Goal: Task Accomplishment & Management: Contribute content

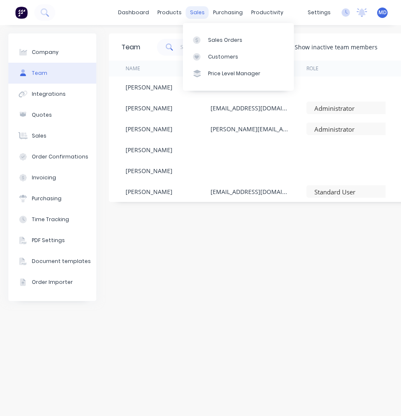
click at [194, 13] on div "sales" at bounding box center [197, 12] width 23 height 13
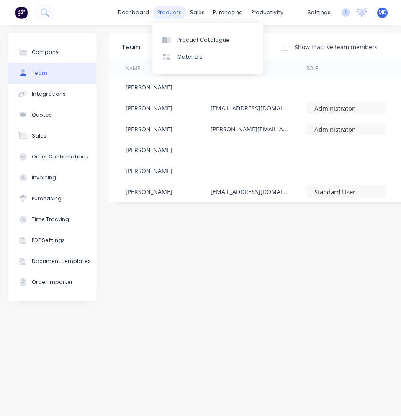
click at [166, 12] on div "products" at bounding box center [169, 12] width 33 height 13
click at [183, 40] on div "Product Catalogue" at bounding box center [203, 40] width 52 height 8
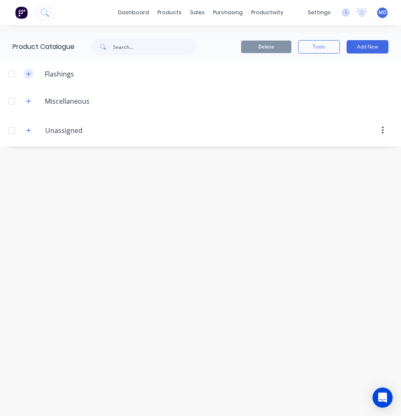
click at [31, 73] on button "button" at bounding box center [28, 74] width 10 height 10
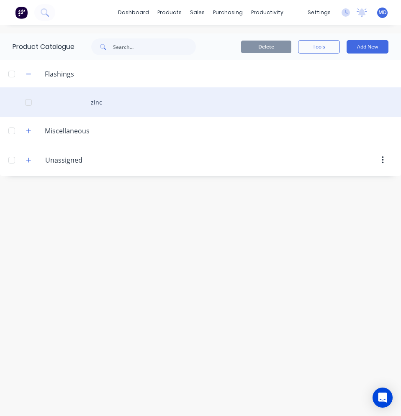
click at [88, 105] on div "zinc" at bounding box center [200, 102] width 401 height 30
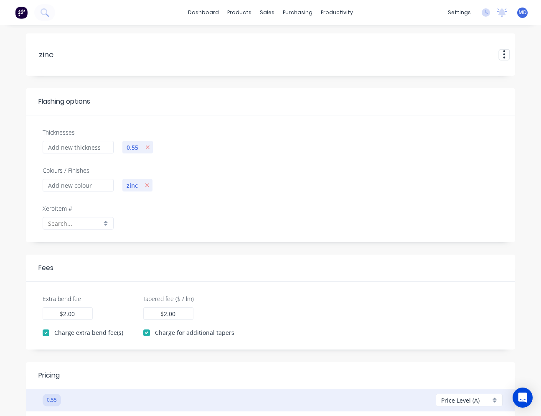
click at [400, 56] on icon "button" at bounding box center [504, 54] width 3 height 10
click at [400, 83] on button "Delete" at bounding box center [483, 83] width 53 height 14
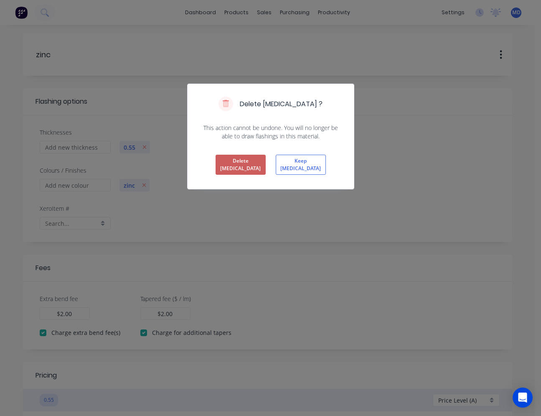
click at [253, 160] on button "Delete Flashing" at bounding box center [241, 165] width 50 height 20
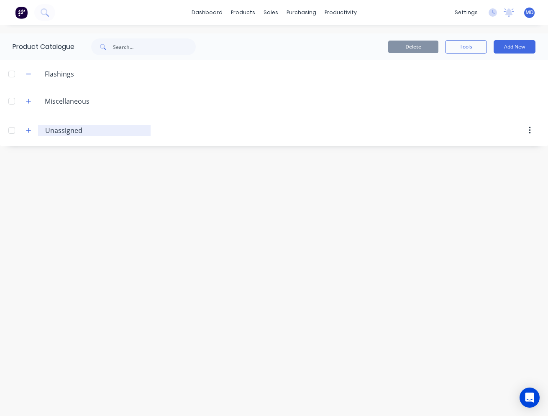
click at [55, 132] on input "Unassigned" at bounding box center [94, 130] width 99 height 10
click at [28, 133] on button "button" at bounding box center [28, 130] width 10 height 10
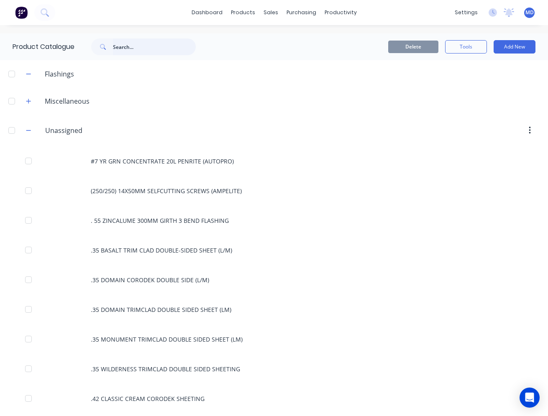
click at [123, 46] on input "text" at bounding box center [154, 46] width 83 height 17
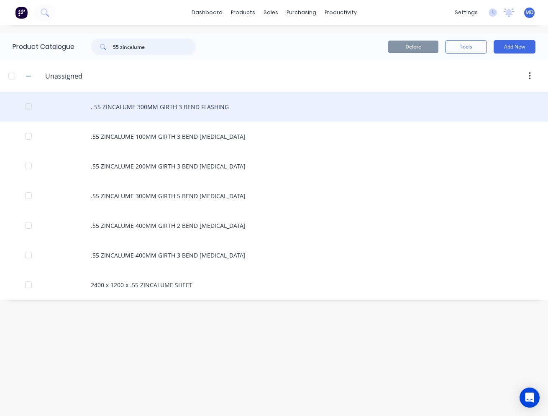
type input "55 zincalume"
click at [202, 109] on div ". 55 ZINCALUME 300MM GIRTH 3 BEND FLASHING" at bounding box center [274, 107] width 548 height 30
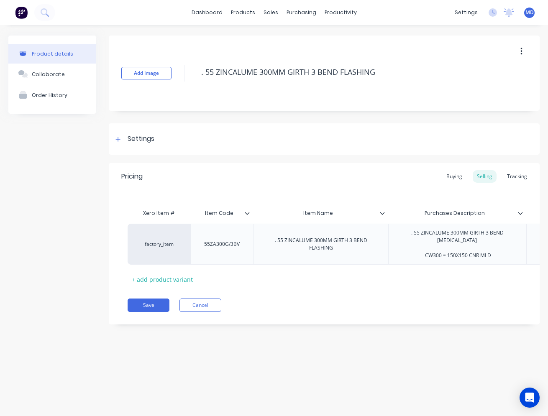
type textarea "x"
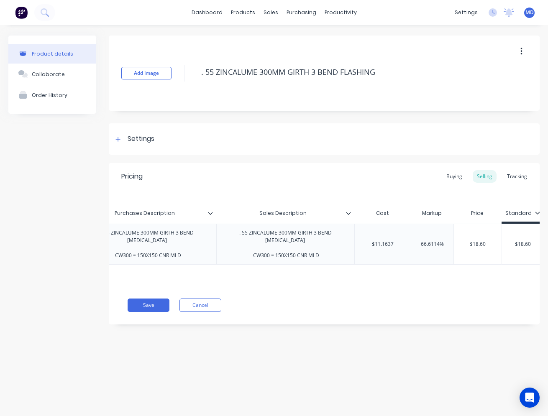
scroll to position [0, 314]
click at [194, 307] on button "Cancel" at bounding box center [200, 305] width 42 height 13
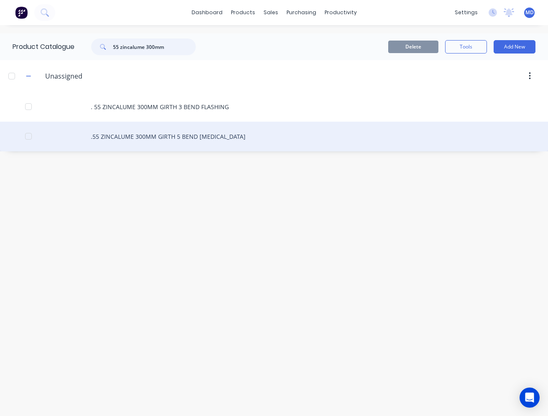
type input "55 zincalume 300mm"
click at [184, 141] on div ".55 ZINCALUME 300MM GIRTH 5 BEND [MEDICAL_DATA]" at bounding box center [274, 137] width 548 height 30
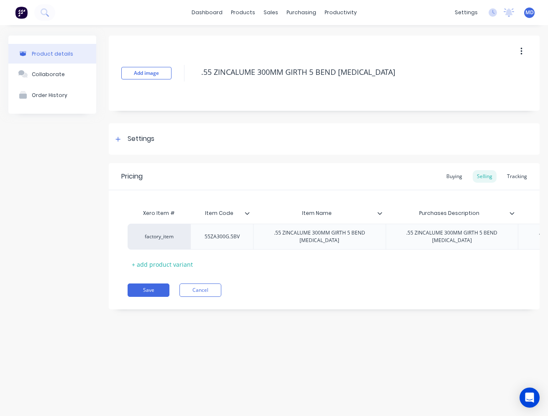
type textarea "x"
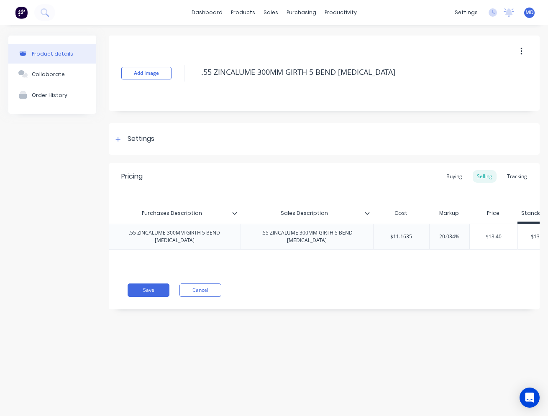
scroll to position [0, 298]
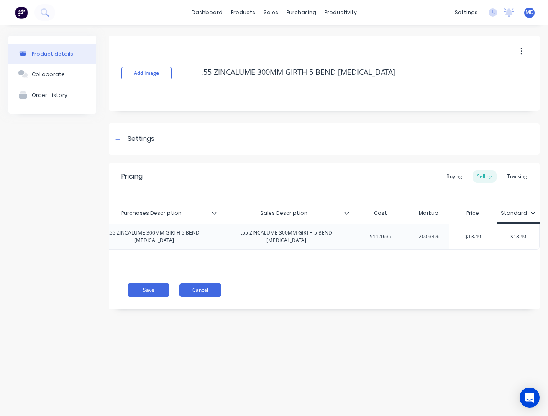
click at [209, 294] on button "Cancel" at bounding box center [200, 289] width 42 height 13
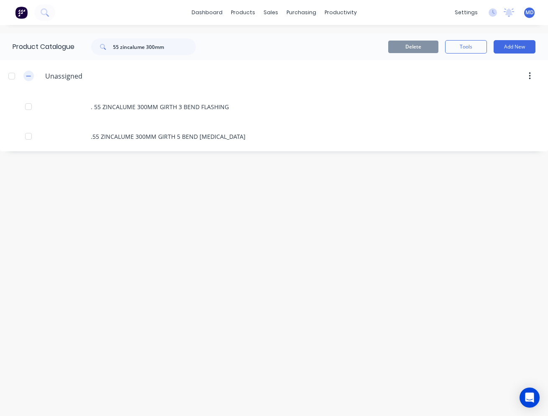
click at [27, 78] on icon "button" at bounding box center [28, 76] width 5 height 6
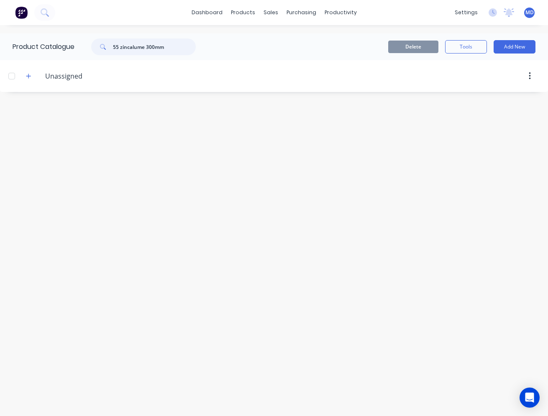
drag, startPoint x: 168, startPoint y: 49, endPoint x: 111, endPoint y: 46, distance: 56.5
click at [111, 46] on div "55 zincalume 300mm" at bounding box center [143, 46] width 105 height 17
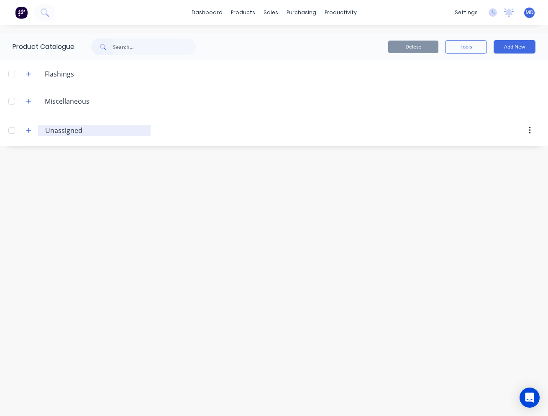
click at [62, 133] on input "Unassigned" at bounding box center [94, 130] width 99 height 10
click at [31, 131] on icon "button" at bounding box center [28, 131] width 5 height 6
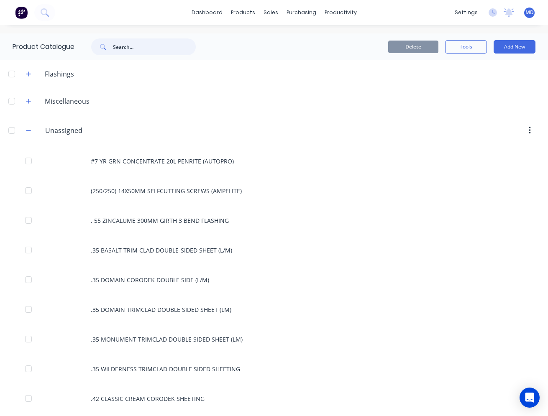
click at [133, 48] on input "text" at bounding box center [154, 46] width 83 height 17
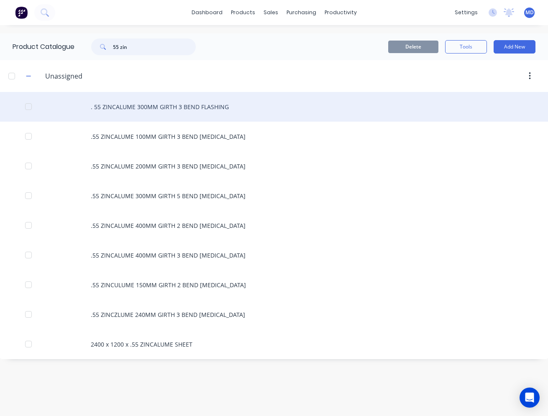
type input "55 zin"
click at [145, 112] on div ". 55 ZINCALUME 300MM GIRTH 3 BEND FLASHING" at bounding box center [274, 107] width 548 height 30
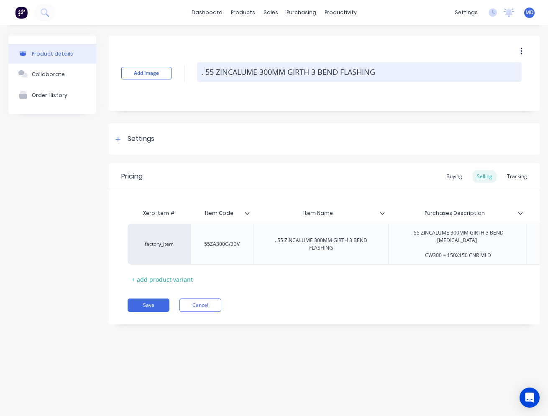
drag, startPoint x: 200, startPoint y: 73, endPoint x: 384, endPoint y: 73, distance: 184.0
click at [384, 73] on textarea ". 55 ZINCALUME 300MM GIRTH 3 BEND FLASHING" at bounding box center [359, 72] width 324 height 20
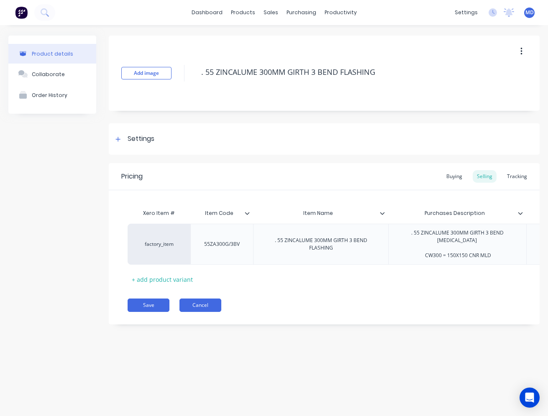
type textarea "x"
click at [193, 306] on button "Cancel" at bounding box center [200, 305] width 42 height 13
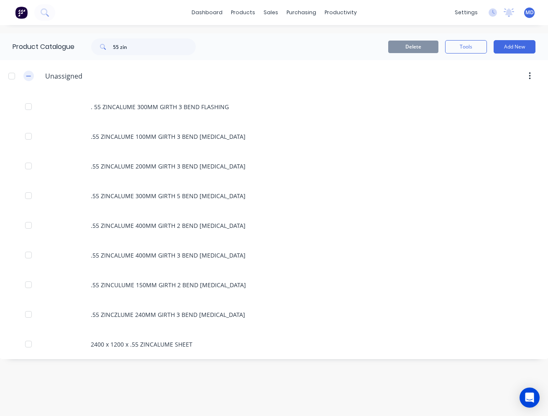
click at [26, 75] on button "button" at bounding box center [28, 76] width 10 height 10
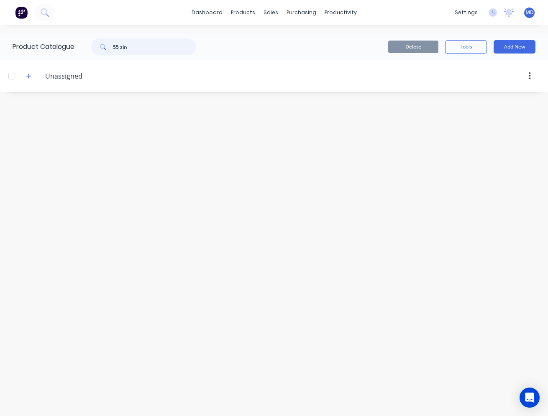
drag, startPoint x: 133, startPoint y: 46, endPoint x: 109, endPoint y: 48, distance: 24.3
click at [109, 48] on div "55 zin" at bounding box center [143, 46] width 105 height 17
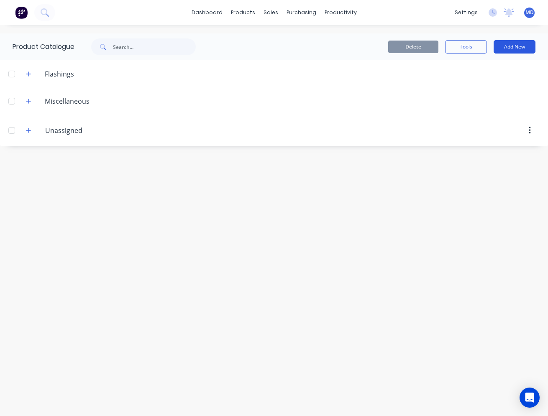
click at [400, 48] on button "Add New" at bounding box center [514, 46] width 42 height 13
click at [400, 82] on div "Flashing" at bounding box center [495, 85] width 64 height 12
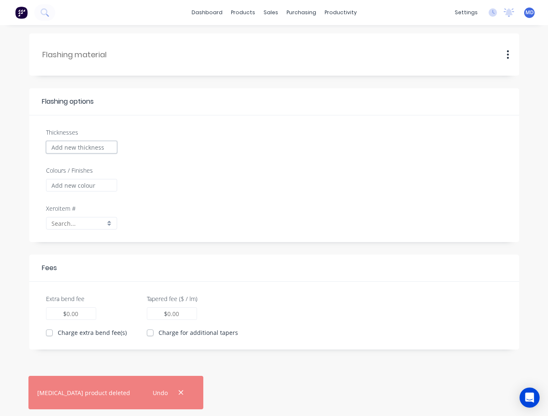
click at [74, 150] on input "Thicknesses" at bounding box center [81, 147] width 71 height 13
type input ".55"
click at [77, 183] on input "Colours / Finishes" at bounding box center [81, 185] width 71 height 13
paste input ". 55 ZINCALUME 300MM GIRTH 3 BEND FLASHING"
type input "55 ZINCALUME"
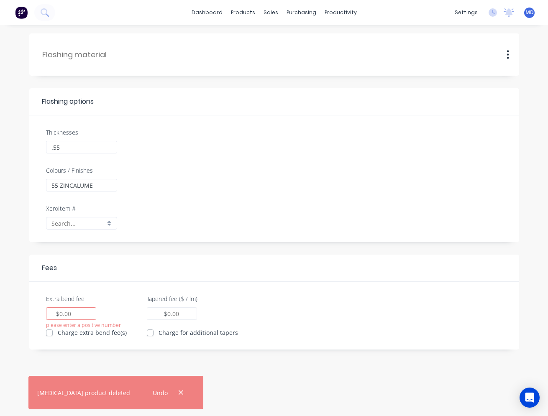
click at [109, 225] on div at bounding box center [81, 223] width 71 height 13
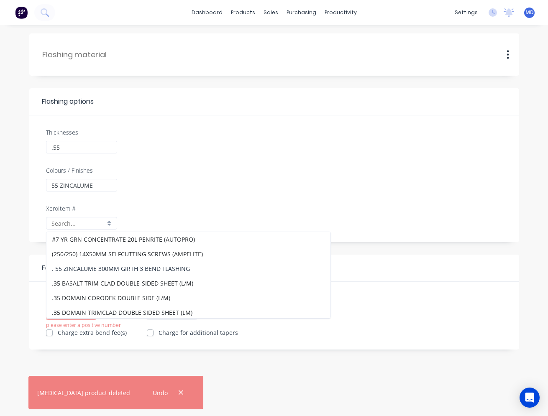
click at [93, 268] on div ". 55 ZINCALUME 300MM GIRTH 3 BEND FLASHING" at bounding box center [188, 268] width 284 height 15
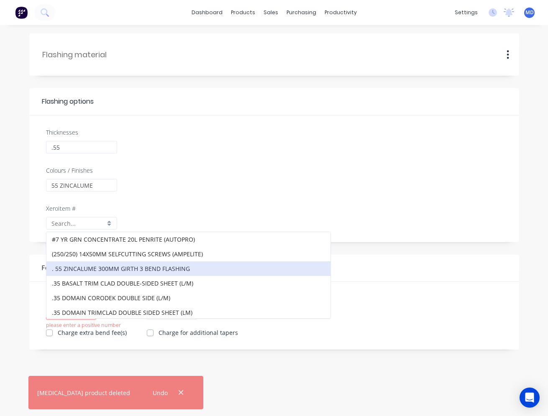
type input ". 55 ZINCALUME 300MM GIRTH 3 BEND FLASHING"
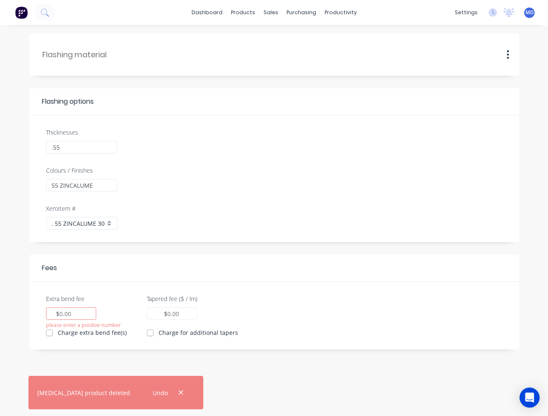
click at [101, 224] on input ". 55 ZINCALUME 300MM GIRTH 3 BEND FLASHING" at bounding box center [78, 223] width 54 height 9
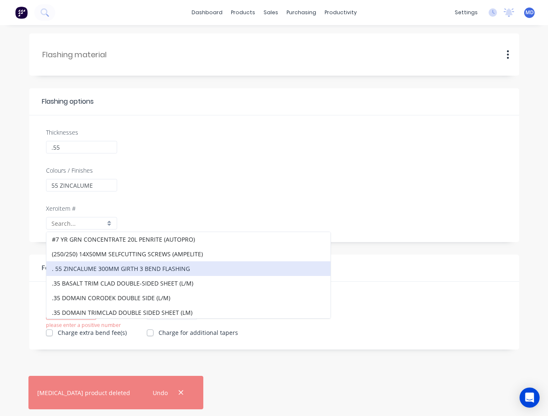
click at [212, 166] on div "Colours / Finishes 55 ZINCALUME" at bounding box center [274, 185] width 465 height 38
type input ". 55 ZINCALUME 300MM GIRTH 3 BEND FLASHING"
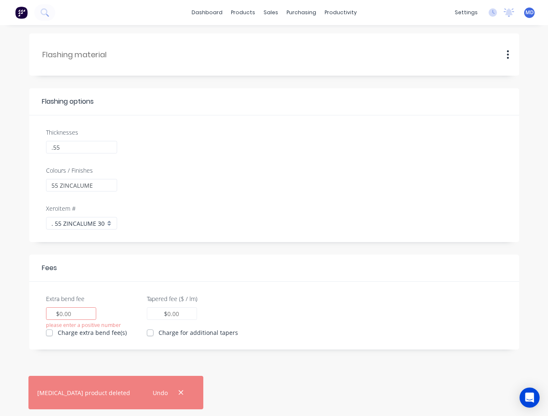
click at [123, 100] on div "Flashing options" at bounding box center [91, 102] width 99 height 10
click at [107, 60] on div at bounding box center [98, 54] width 112 height 12
paste input ". 55 ZINCALUME 300MM GIRTH 3 BEND FLASHING"
click at [173, 56] on input ". 55 ZINCALUME 300MM GIRTH 3 BEND FLASHING" at bounding box center [124, 54] width 166 height 11
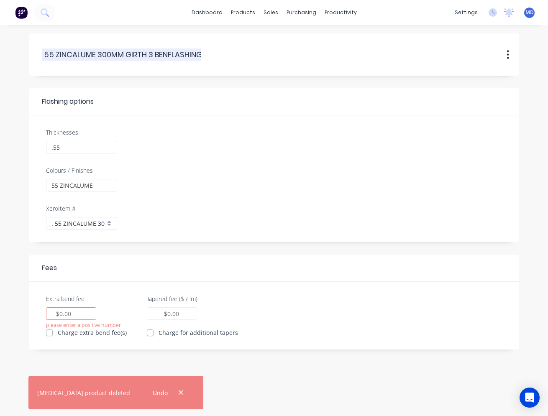
scroll to position [0, 0]
type input ". 55 ZINCALUME 300MM GIRTH FLASHING"
drag, startPoint x: 70, startPoint y: 319, endPoint x: 9, endPoint y: 408, distance: 108.0
click at [9, 408] on div "..55.ZINCALUME.300MM.GIRTH.FLASHING . 55 ZINCALUME 300MM GIRTH FLASHING Duplica…" at bounding box center [274, 220] width 548 height 391
click at [69, 315] on input "Extra bend fee" at bounding box center [65, 313] width 13 height 9
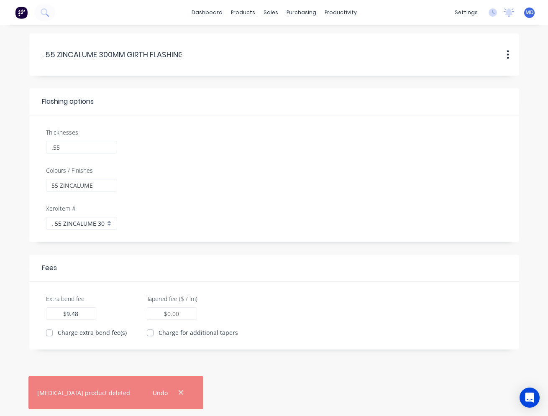
type input "9.48"
click at [58, 332] on label "Charge extra bend fee(s)" at bounding box center [92, 332] width 69 height 9
click at [48, 332] on input "Charge extra bend fee(s)" at bounding box center [49, 332] width 7 height 8
checkbox input "true"
click at [178, 393] on icon "button" at bounding box center [180, 393] width 5 height 8
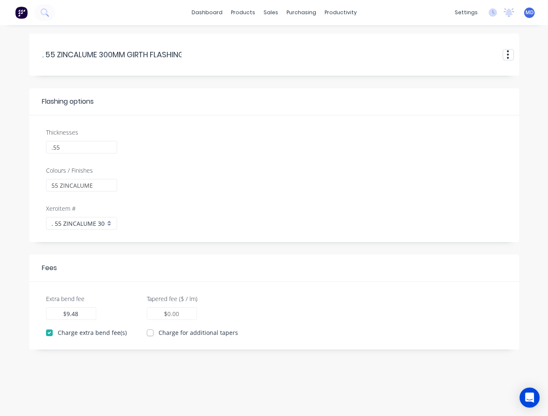
click at [400, 57] on icon "button" at bounding box center [508, 54] width 2 height 8
click at [93, 103] on div "Flashing options" at bounding box center [68, 102] width 52 height 10
click at [100, 219] on input ". 55 ZINCALUME 300MM GIRTH 3 BEND FLASHING" at bounding box center [78, 223] width 54 height 9
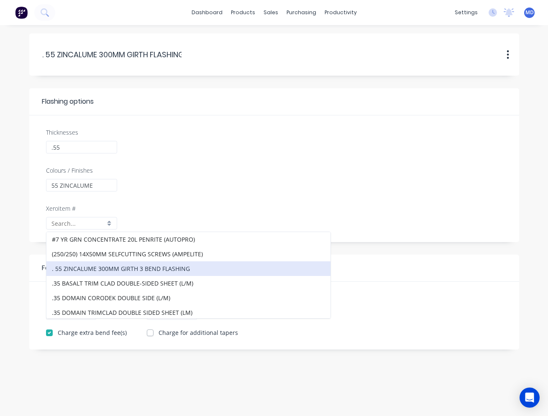
click at [207, 163] on div at bounding box center [313, 153] width 385 height 26
type input ". 55 ZINCALUME 300MM GIRTH 3 BEND FLASHING"
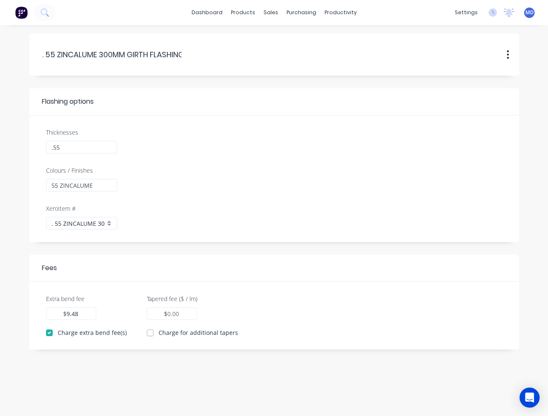
drag, startPoint x: 103, startPoint y: 223, endPoint x: 49, endPoint y: 224, distance: 54.4
click at [49, 224] on div ". 55 ZINCALUME 300MM GIRTH 3 BEND FLASHING" at bounding box center [81, 223] width 71 height 13
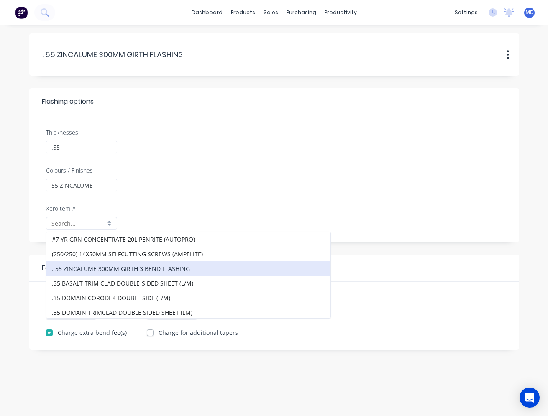
click at [289, 172] on div "Colours / Finishes 55 ZINCALUME" at bounding box center [274, 185] width 465 height 38
type input ". 55 ZINCALUME 300MM GIRTH 3 BEND FLASHING"
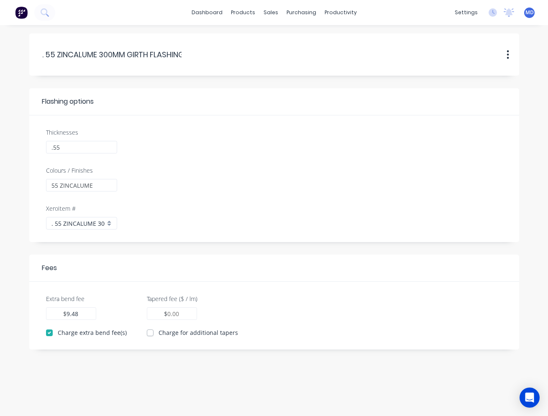
click at [393, 151] on div at bounding box center [313, 153] width 385 height 26
click at [245, 10] on div "products" at bounding box center [243, 12] width 33 height 13
click at [252, 38] on link "Product Catalogue" at bounding box center [284, 39] width 111 height 17
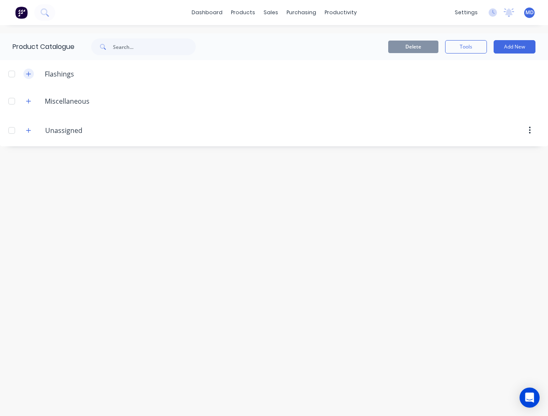
click at [29, 75] on icon "button" at bounding box center [28, 73] width 5 height 5
click at [32, 76] on button "button" at bounding box center [28, 74] width 10 height 10
click at [519, 44] on button "Add New" at bounding box center [514, 46] width 42 height 13
click at [463, 86] on div "Flashing" at bounding box center [495, 85] width 64 height 12
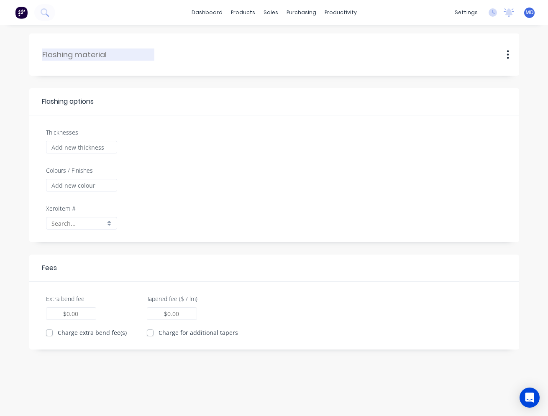
click at [95, 56] on input "text" at bounding box center [98, 54] width 112 height 11
type input ". 55 ZINCALUME 300MM GIRTH FLASHING"
type input ".55"
type input "55 ZINCALUME"
type input ". 55 ZINCALUME 300MM GIRTH 3 BEND FLASHING"
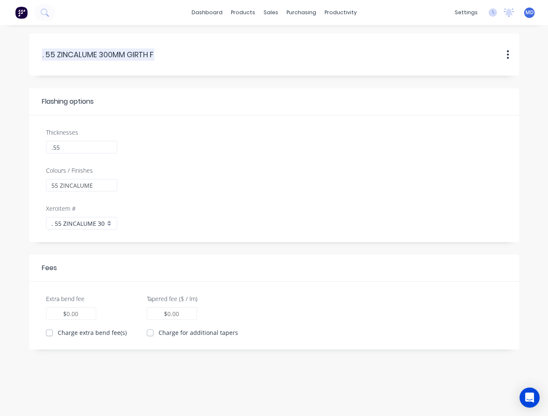
type input "9.48"
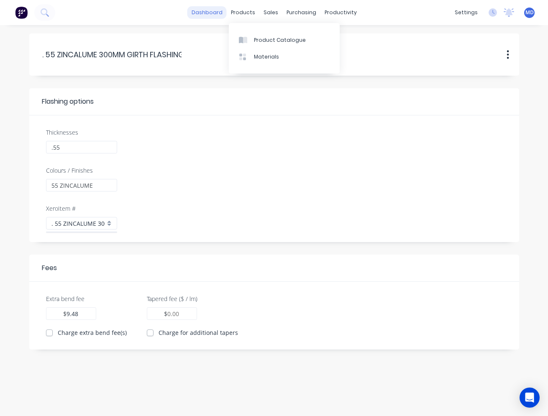
click at [210, 13] on link "dashboard" at bounding box center [206, 12] width 39 height 13
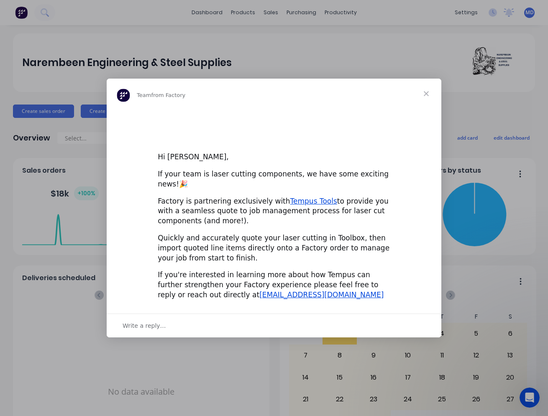
click at [234, 13] on div "Intercom messenger" at bounding box center [274, 208] width 548 height 416
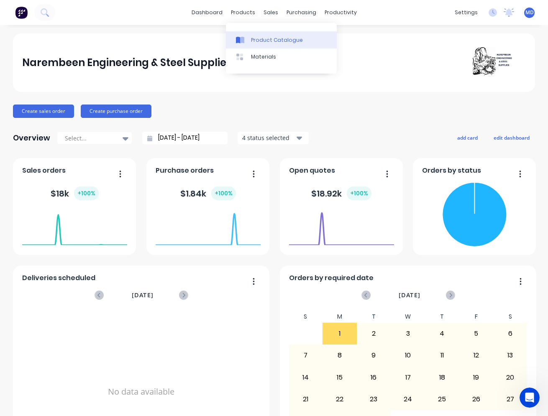
click at [257, 38] on div "Product Catalogue" at bounding box center [277, 40] width 52 height 8
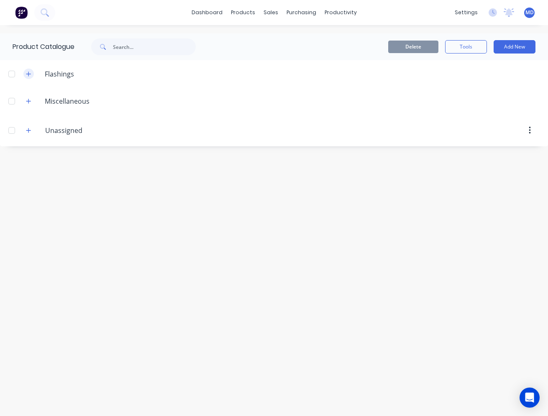
click at [27, 71] on icon "button" at bounding box center [28, 74] width 5 height 6
click at [521, 48] on button "Add New" at bounding box center [514, 46] width 42 height 13
click at [483, 89] on div "Flashing" at bounding box center [495, 85] width 64 height 12
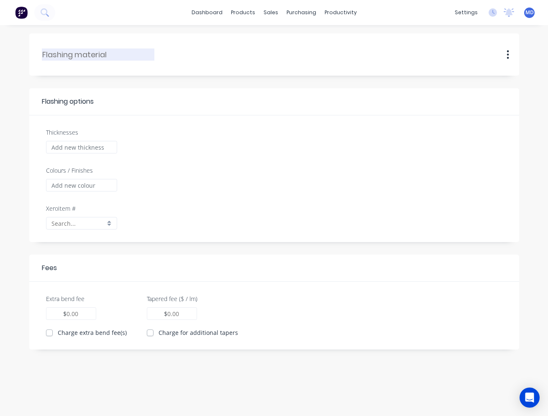
click at [82, 54] on input "text" at bounding box center [98, 54] width 112 height 11
type input ". 55 ZINCALUME 300MM GIRTH FLASHING"
click at [87, 148] on input "Thicknesses" at bounding box center [81, 147] width 71 height 13
click at [49, 148] on input "55" at bounding box center [81, 147] width 71 height 13
type input ".55"
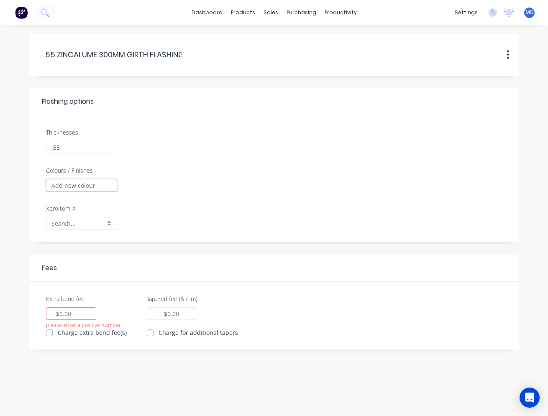
click at [70, 185] on input "Colours / Finishes" at bounding box center [81, 185] width 71 height 13
type input "zincalume"
click at [74, 314] on div "$" at bounding box center [71, 313] width 50 height 13
type input "9.48"
click at [126, 359] on div "..55.ZINCALUME.300MM.GIRTH.FLASHING . 55 ZINCALUME 300MM GIRTH FLASHING Duplica…" at bounding box center [274, 220] width 548 height 391
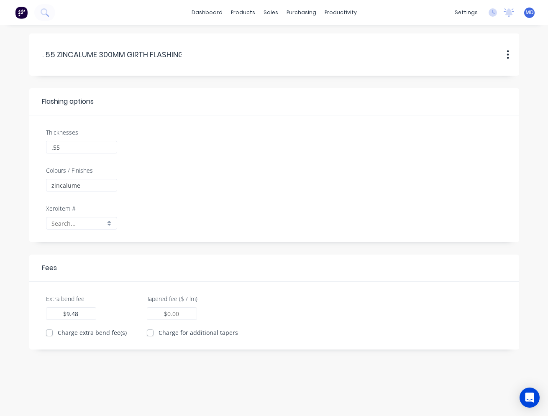
click at [58, 333] on label "Charge extra bend fee(s)" at bounding box center [92, 332] width 69 height 9
click at [49, 333] on input "Charge extra bend fee(s)" at bounding box center [49, 332] width 7 height 8
checkbox input "true"
click at [286, 217] on div "Xero Item #" at bounding box center [274, 223] width 465 height 38
click at [510, 55] on button "button" at bounding box center [508, 55] width 10 height 10
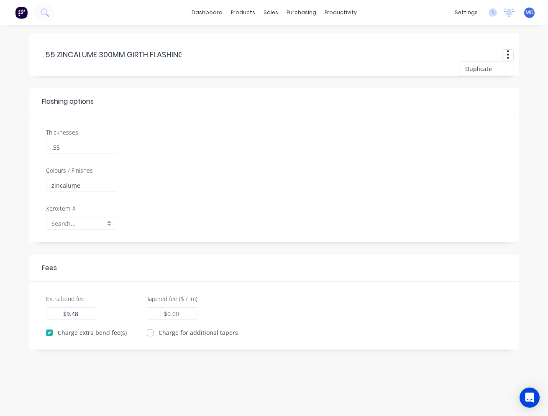
click at [510, 55] on button "button" at bounding box center [508, 55] width 10 height 10
click at [267, 299] on div "Extra bend fee 9.48 $ 9.48 Charge extra bend fee(s) Tapered fee ($ / lm) $ Char…" at bounding box center [274, 315] width 476 height 43
click at [179, 316] on div "$" at bounding box center [172, 313] width 50 height 13
click at [151, 334] on div "Charge for additional tapers" at bounding box center [192, 332] width 91 height 9
click at [158, 335] on label "Charge for additional tapers" at bounding box center [197, 332] width 79 height 9
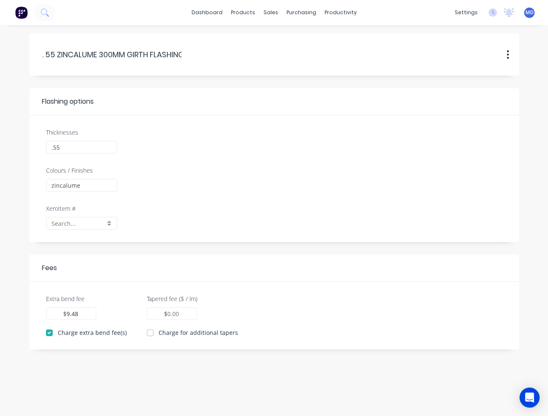
click at [149, 335] on input "Charge for additional tapers" at bounding box center [150, 332] width 7 height 8
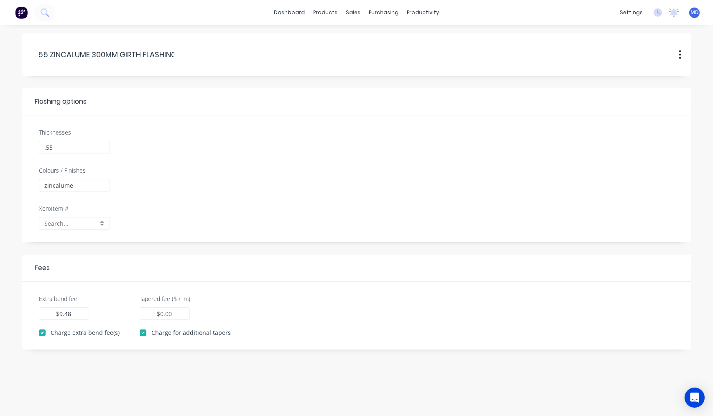
click at [331, 139] on div "Thicknesses .55" at bounding box center [357, 147] width 644 height 38
click at [151, 334] on label "Charge for additional tapers" at bounding box center [190, 332] width 79 height 9
click at [143, 334] on input "Charge for additional tapers" at bounding box center [143, 332] width 7 height 8
checkbox input "false"
click at [101, 223] on div at bounding box center [74, 223] width 71 height 13
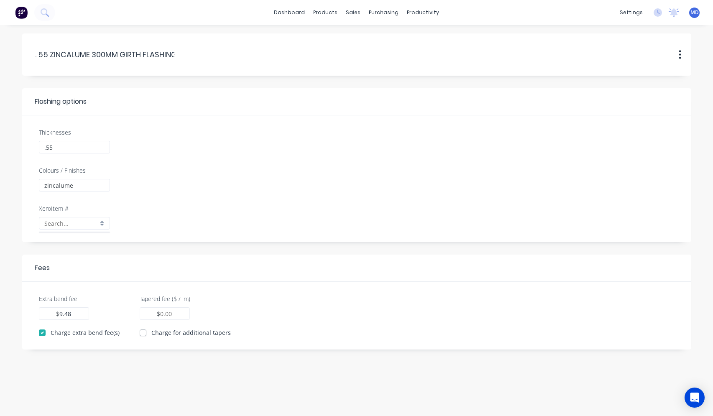
click at [99, 223] on div at bounding box center [74, 223] width 71 height 13
click at [73, 222] on input "text" at bounding box center [71, 223] width 54 height 9
click at [101, 223] on div at bounding box center [74, 223] width 71 height 13
click at [547, 54] on icon "button" at bounding box center [680, 54] width 3 height 10
click at [249, 65] on div "..55.ZINCALUME.300MM.GIRTH.FLASHING . 55 ZINCALUME 300MM GIRTH FLASHING Duplica…" at bounding box center [357, 55] width 644 height 26
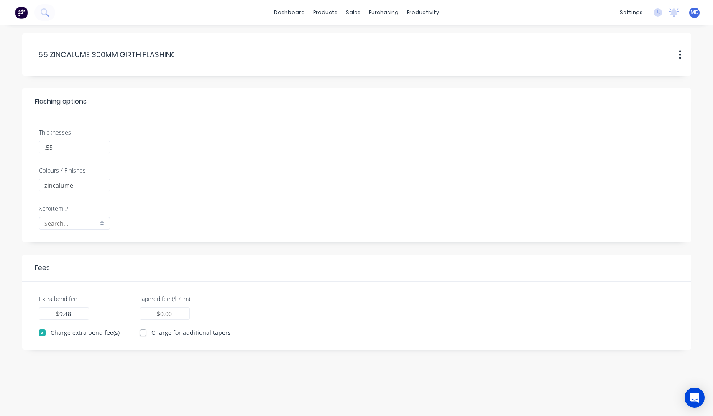
click at [227, 61] on div "..55.ZINCALUME.300MM.GIRTH.FLASHING . 55 ZINCALUME 300MM GIRTH FLASHING Duplica…" at bounding box center [357, 55] width 644 height 26
click at [168, 54] on input ". 55 ZINCALUME 300MM GIRTH FLASHING" at bounding box center [105, 54] width 140 height 11
click at [277, 48] on div "..55.ZINCALUME.300MM.GIRTH.FLASHING . 55 ZINCALUME 300MM GIRTH FLASHING Duplica…" at bounding box center [357, 55] width 644 height 26
click at [307, 13] on link "dashboard" at bounding box center [289, 12] width 39 height 13
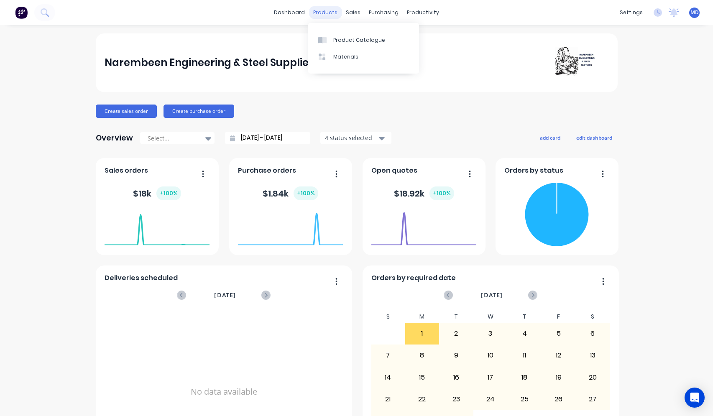
click at [327, 11] on div "products" at bounding box center [325, 12] width 33 height 13
click at [348, 39] on div "Product Catalogue" at bounding box center [359, 40] width 52 height 8
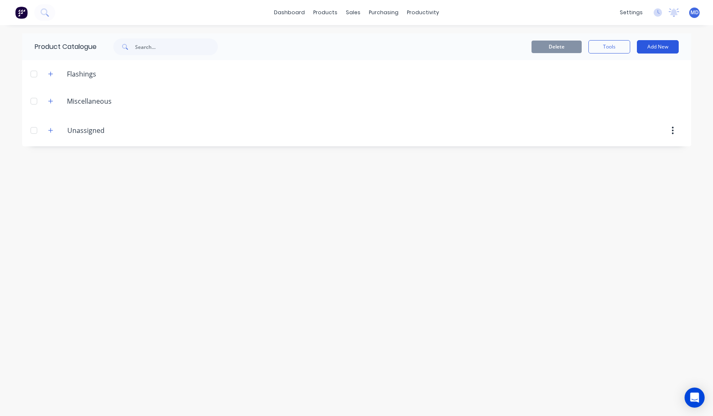
click at [651, 48] on button "Add New" at bounding box center [658, 46] width 42 height 13
click at [629, 88] on div "Flashing" at bounding box center [639, 85] width 64 height 12
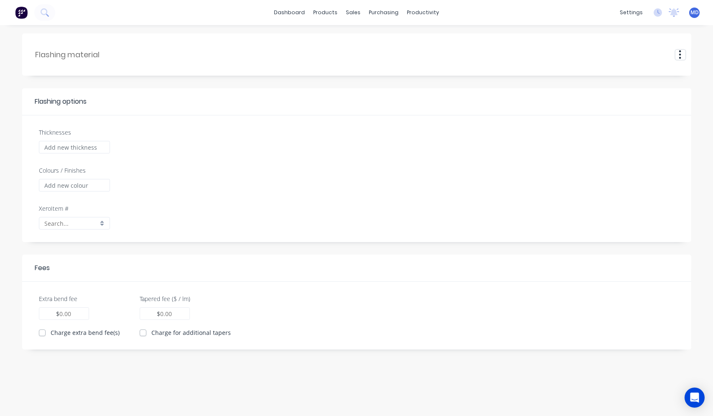
click at [681, 53] on icon "button" at bounding box center [680, 54] width 3 height 10
click at [58, 99] on div "Flashing options" at bounding box center [61, 102] width 52 height 10
click at [75, 101] on div "Flashing options" at bounding box center [61, 102] width 52 height 10
click at [130, 107] on header "Flashing options" at bounding box center [356, 101] width 669 height 27
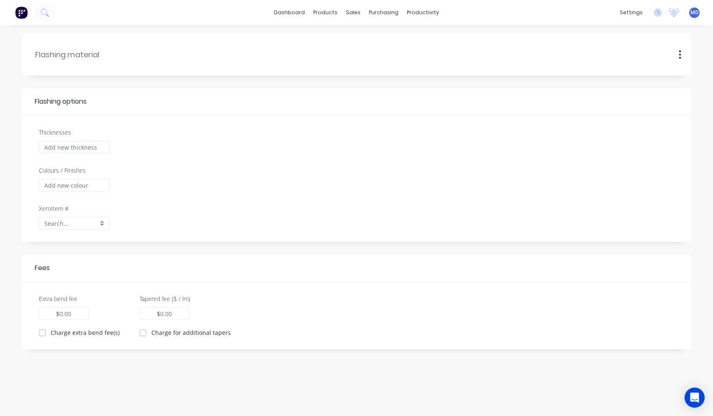
click at [51, 333] on label "Charge extra bend fee(s)" at bounding box center [85, 332] width 69 height 9
click at [43, 333] on input "Charge extra bend fee(s)" at bounding box center [42, 332] width 7 height 8
checkbox input "true"
click at [102, 225] on div at bounding box center [74, 223] width 71 height 13
click at [254, 180] on div at bounding box center [396, 192] width 564 height 26
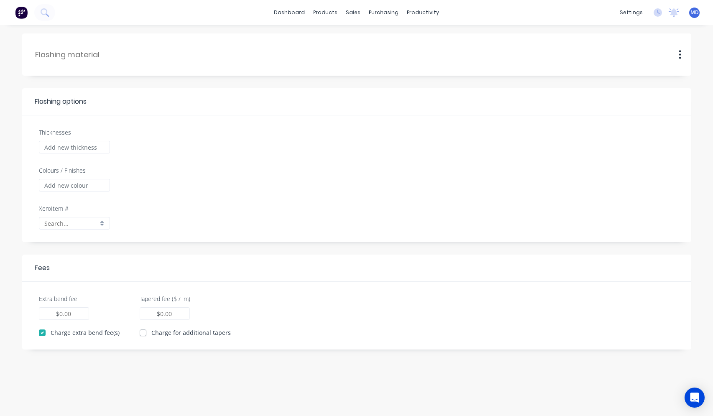
click at [382, 61] on div "Duplicate" at bounding box center [357, 55] width 644 height 26
click at [320, 12] on div "products" at bounding box center [325, 12] width 33 height 13
click at [363, 38] on div "Product Catalogue" at bounding box center [363, 40] width 52 height 8
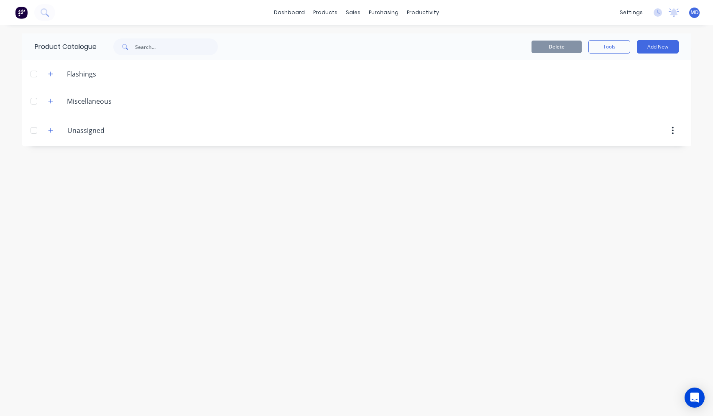
click at [358, 57] on div "Delete Tools Add New" at bounding box center [465, 46] width 452 height 27
click at [51, 130] on icon "button" at bounding box center [50, 130] width 5 height 5
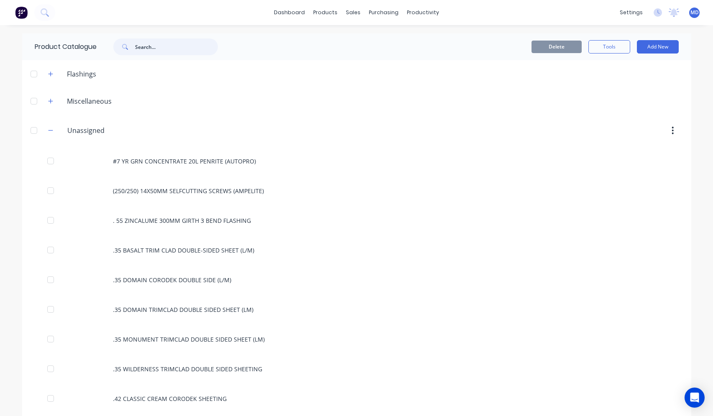
click at [135, 43] on input "text" at bounding box center [176, 46] width 83 height 17
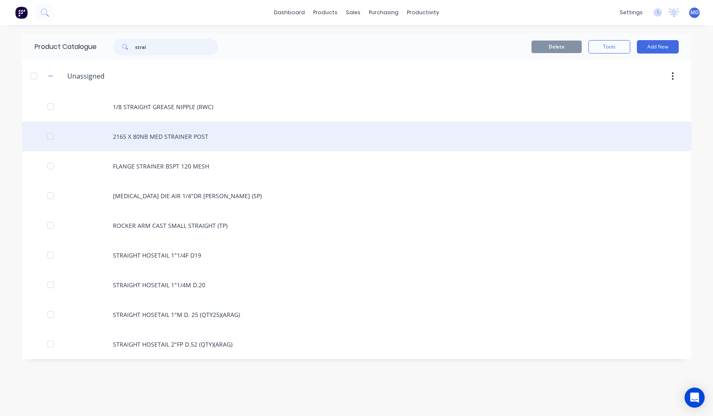
type input "strai"
click at [202, 137] on div "2165 X 80NB MED STRAINER POST" at bounding box center [356, 137] width 669 height 30
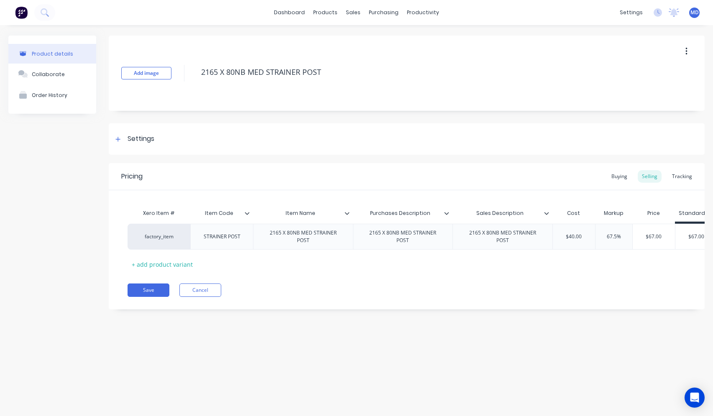
type textarea "x"
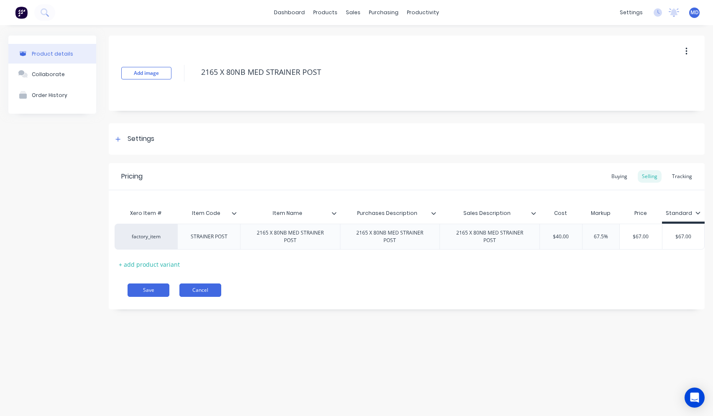
click at [212, 297] on button "Cancel" at bounding box center [200, 289] width 42 height 13
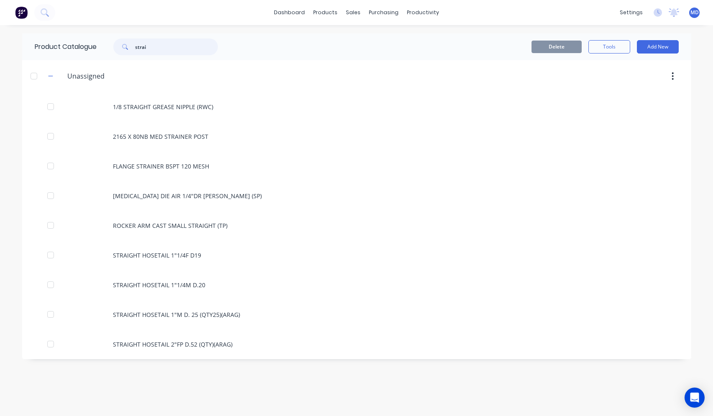
drag, startPoint x: 151, startPoint y: 47, endPoint x: 136, endPoint y: 48, distance: 14.7
click at [136, 48] on input "strai" at bounding box center [176, 46] width 83 height 17
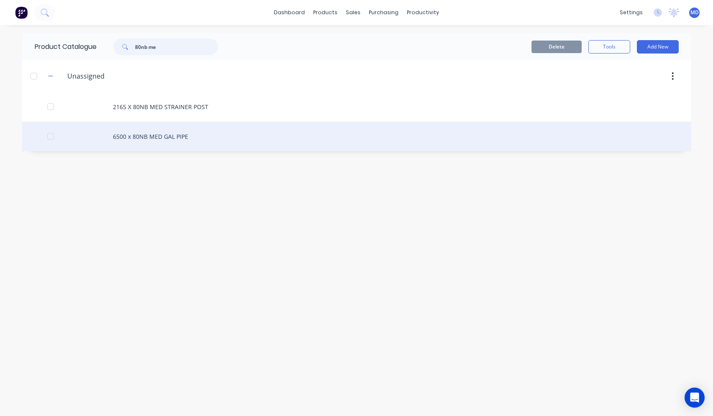
type input "80nb me"
click at [184, 135] on div "6500 x 80NB MED GAL PIPE" at bounding box center [356, 137] width 669 height 30
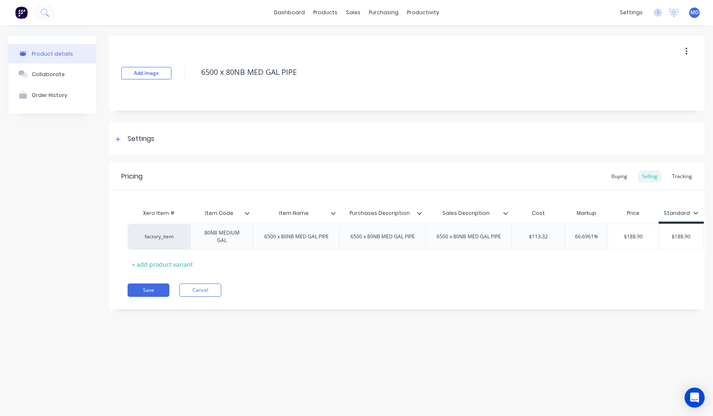
type textarea "x"
click at [194, 286] on button "Cancel" at bounding box center [200, 289] width 42 height 13
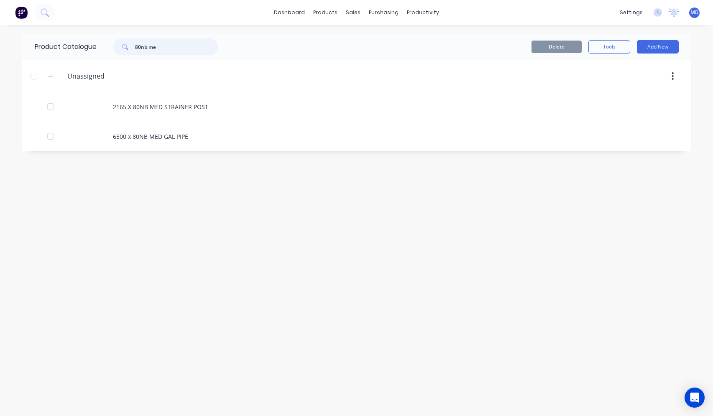
drag, startPoint x: 164, startPoint y: 47, endPoint x: 124, endPoint y: 48, distance: 40.6
click at [124, 48] on div "80nb me" at bounding box center [165, 46] width 105 height 17
click at [653, 47] on button "Add New" at bounding box center [658, 46] width 42 height 13
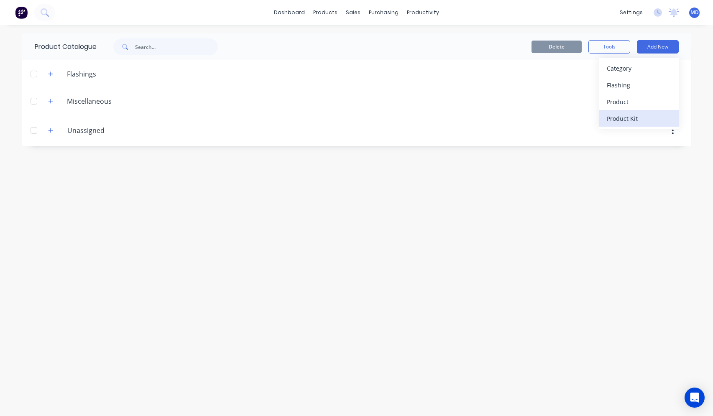
click at [630, 115] on div "Product Kit" at bounding box center [639, 118] width 64 height 12
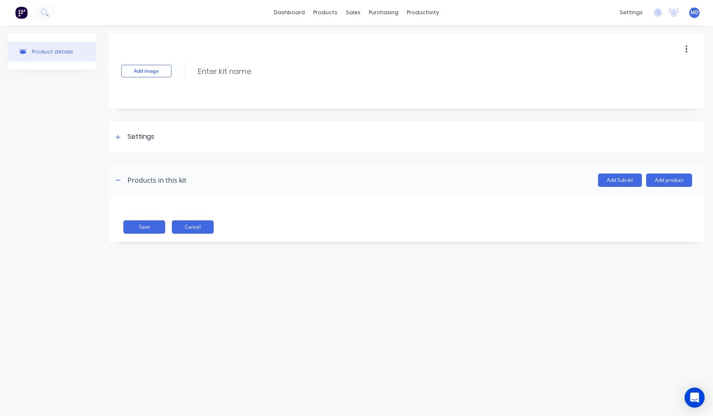
click at [194, 228] on button "Cancel" at bounding box center [193, 226] width 42 height 13
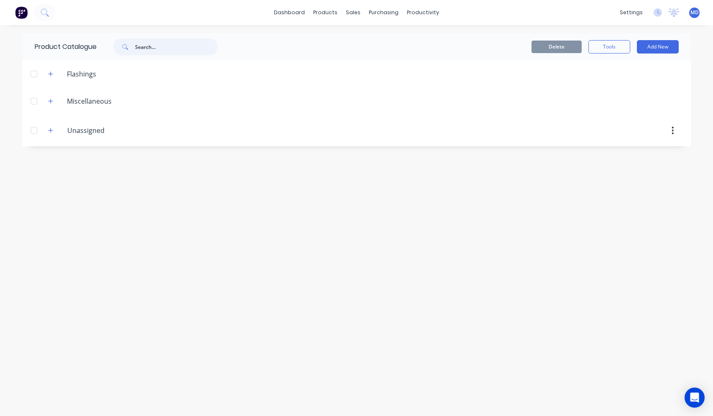
click at [147, 49] on input "text" at bounding box center [176, 46] width 83 height 17
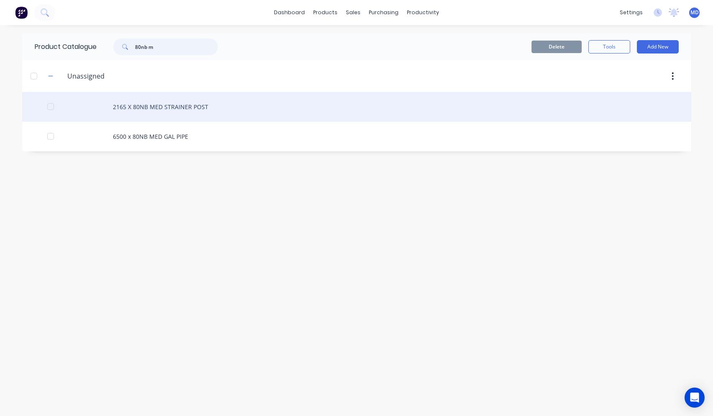
type input "80nb m"
click at [189, 111] on div "2165 X 80NB MED STRAINER POST" at bounding box center [356, 107] width 669 height 30
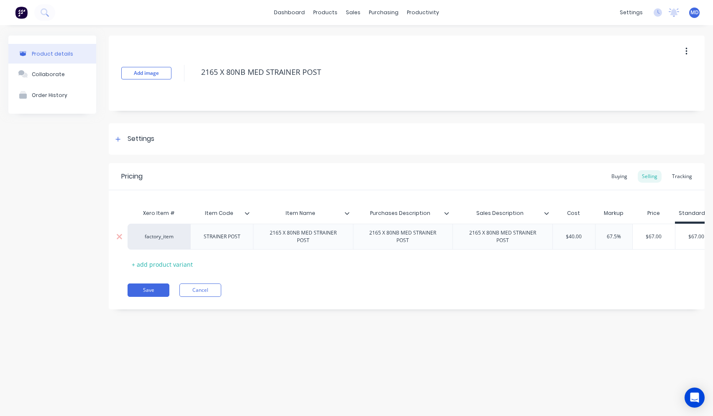
click at [316, 238] on div "2165 X 80NB MED STRAINER POST" at bounding box center [303, 236] width 93 height 18
click at [275, 235] on div "2165 X 80NB MED STRAINER POST" at bounding box center [303, 236] width 93 height 18
drag, startPoint x: 268, startPoint y: 235, endPoint x: 324, endPoint y: 247, distance: 57.4
click at [324, 247] on div "2165 X 80NB MED STRAINER POST" at bounding box center [303, 237] width 100 height 26
copy div "2165 X 80NB MED STRAINER POST"
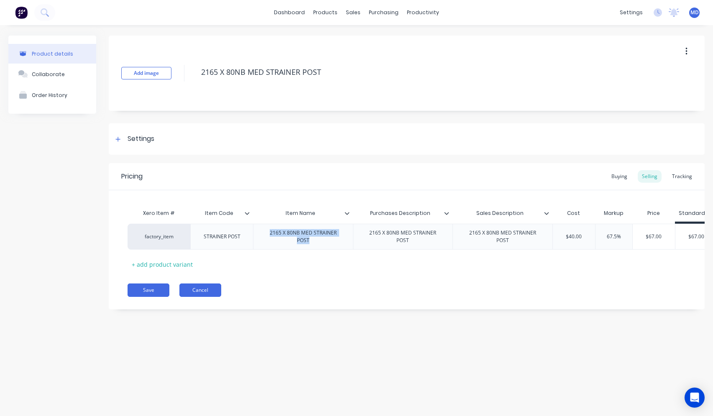
type textarea "x"
click at [194, 296] on button "Cancel" at bounding box center [200, 289] width 42 height 13
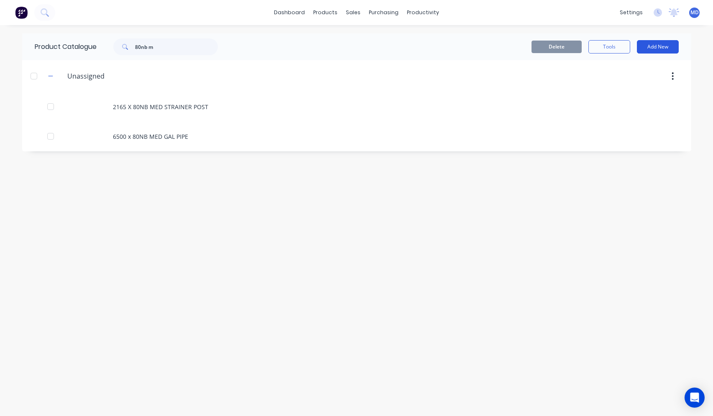
click at [669, 45] on button "Add New" at bounding box center [658, 46] width 42 height 13
click at [625, 114] on div "Product Kit" at bounding box center [639, 118] width 64 height 12
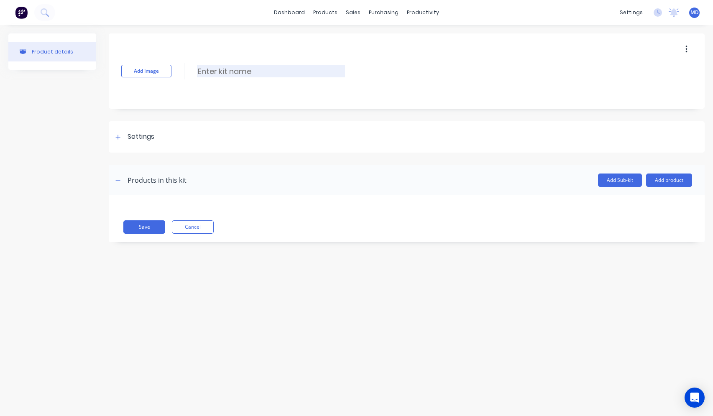
click at [245, 74] on input at bounding box center [271, 71] width 148 height 12
paste input "2165 X 80NB MED STRAINER POST"
type input "2165 X 80NB MED STRAINER POST"
click at [122, 142] on div "Settings" at bounding box center [133, 137] width 41 height 10
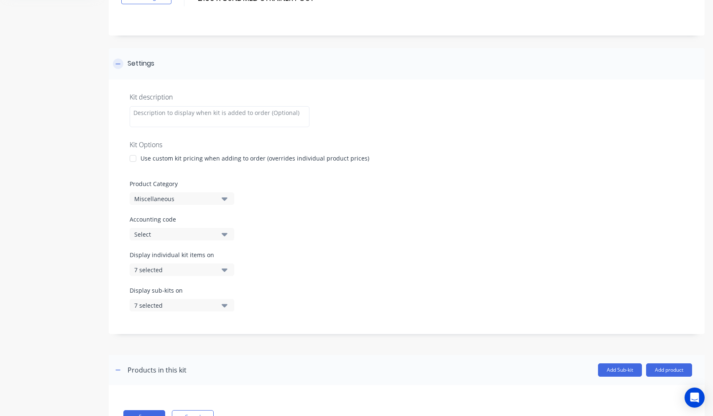
scroll to position [84, 0]
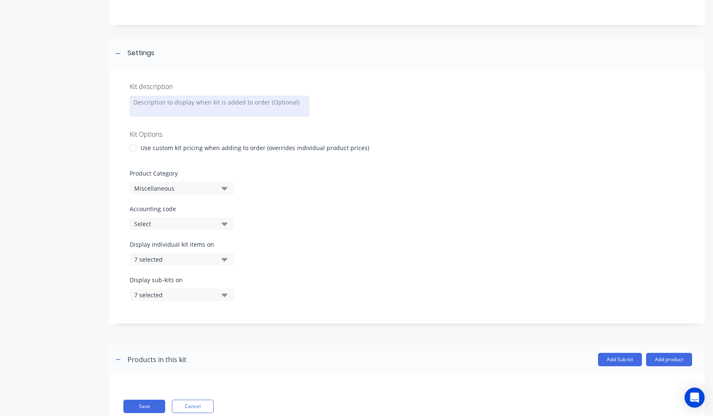
paste div
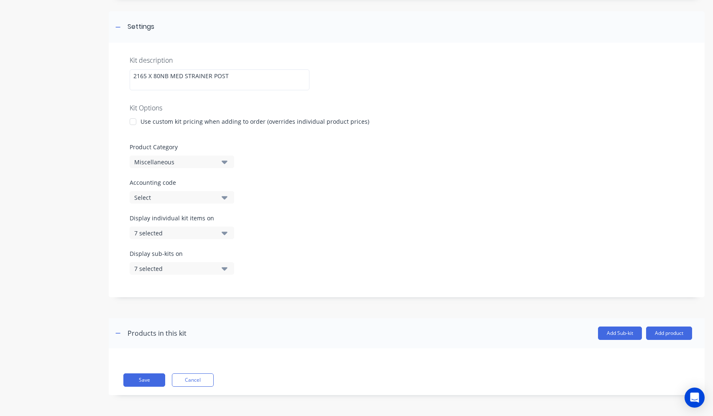
click at [227, 165] on button "Miscellaneous" at bounding box center [182, 162] width 105 height 13
click at [206, 380] on button "Cancel" at bounding box center [193, 379] width 42 height 13
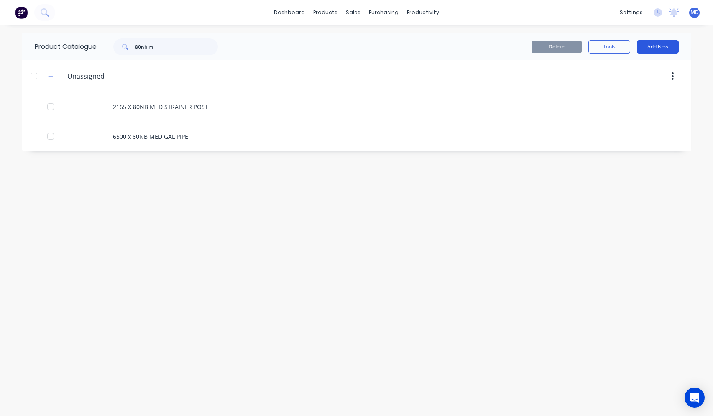
click at [650, 48] on button "Add New" at bounding box center [658, 46] width 42 height 13
click at [634, 71] on div "Category" at bounding box center [639, 68] width 64 height 12
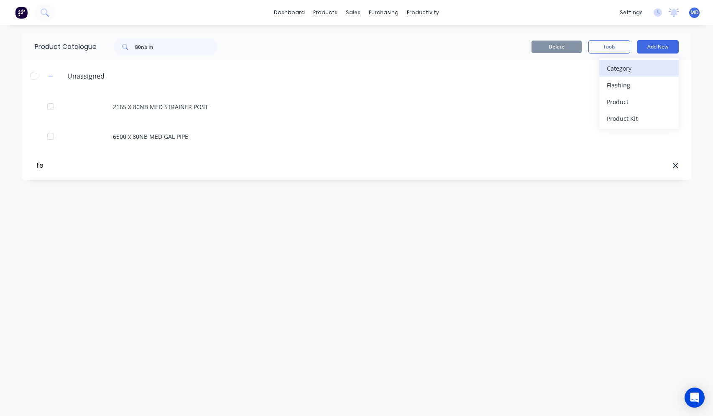
type input "f"
click at [613, 70] on div "Category" at bounding box center [639, 68] width 64 height 12
click at [580, 224] on div "Product Catalogue 80nb m Delete Tools Add New Category [MEDICAL_DATA] Product P…" at bounding box center [356, 220] width 669 height 374
click at [674, 166] on icon at bounding box center [675, 165] width 6 height 8
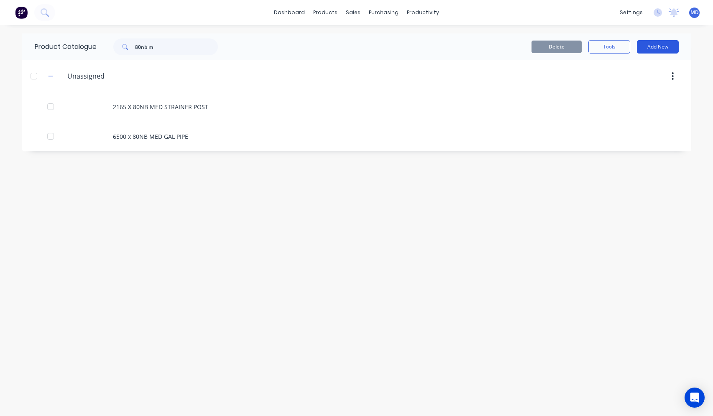
click at [647, 51] on button "Add New" at bounding box center [658, 46] width 42 height 13
click at [638, 66] on div "Category" at bounding box center [639, 68] width 64 height 12
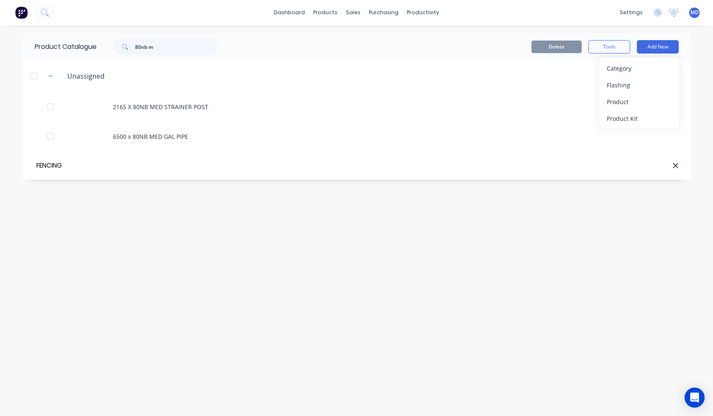
type input "FENCING"
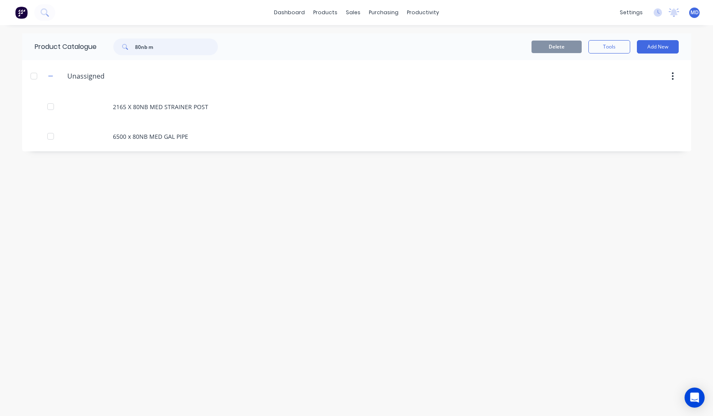
drag, startPoint x: 138, startPoint y: 49, endPoint x: 114, endPoint y: 49, distance: 23.8
click at [115, 49] on div "80nb m" at bounding box center [165, 46] width 105 height 17
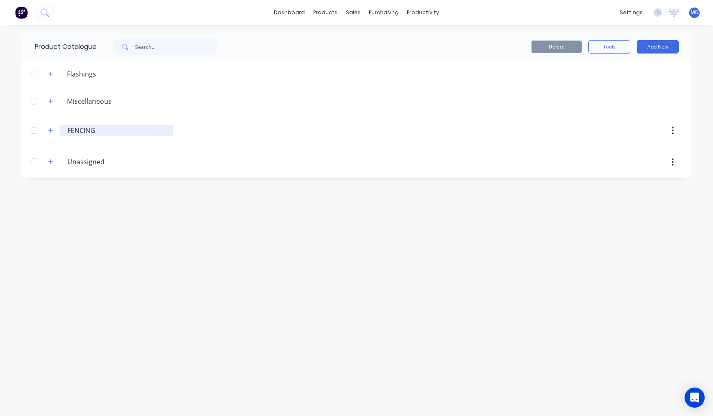
drag, startPoint x: 95, startPoint y: 131, endPoint x: 77, endPoint y: 129, distance: 18.5
click at [72, 130] on input "FENCING" at bounding box center [116, 130] width 99 height 10
type input "Fencing"
click at [152, 204] on div "Product Catalogue Delete Tools Add New Flashings Miscellaneous Fencing Fencing …" at bounding box center [356, 220] width 669 height 374
click at [659, 48] on button "Add New" at bounding box center [658, 46] width 42 height 13
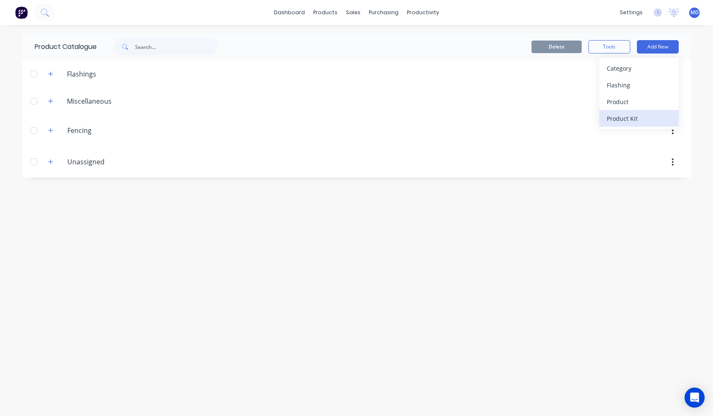
click at [641, 115] on div "Product Kit" at bounding box center [639, 118] width 64 height 12
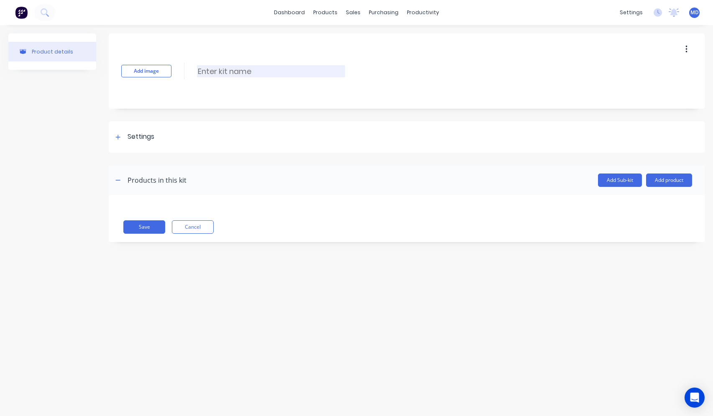
paste input "2165 X 80NB MED STRAINER POST"
type input "2165 X 80NB MED STRAINER POST"
click at [119, 136] on icon at bounding box center [117, 137] width 5 height 6
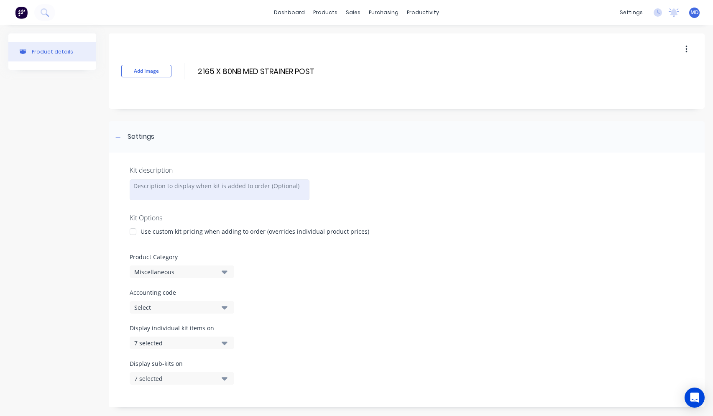
paste div
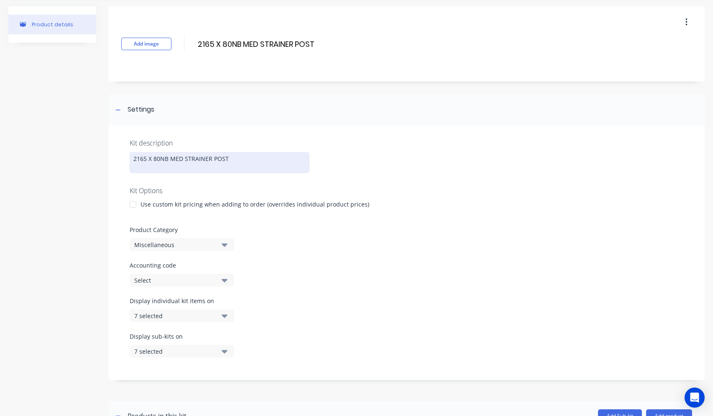
scroll to position [42, 0]
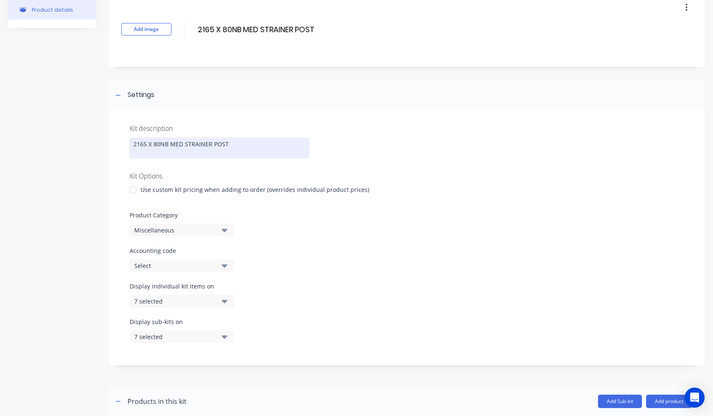
click at [133, 191] on div at bounding box center [133, 189] width 17 height 17
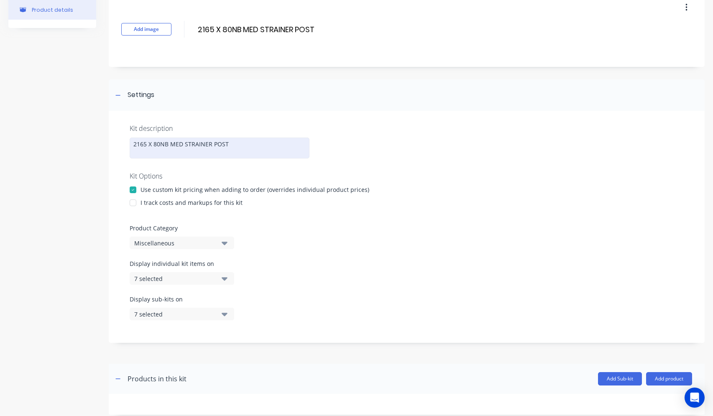
click at [134, 205] on div at bounding box center [133, 202] width 17 height 17
click at [225, 244] on icon "button" at bounding box center [225, 243] width 6 height 3
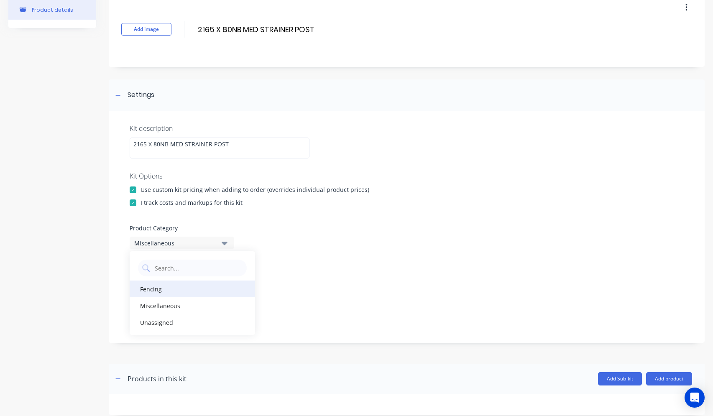
click at [159, 291] on div "Fencing" at bounding box center [192, 289] width 125 height 17
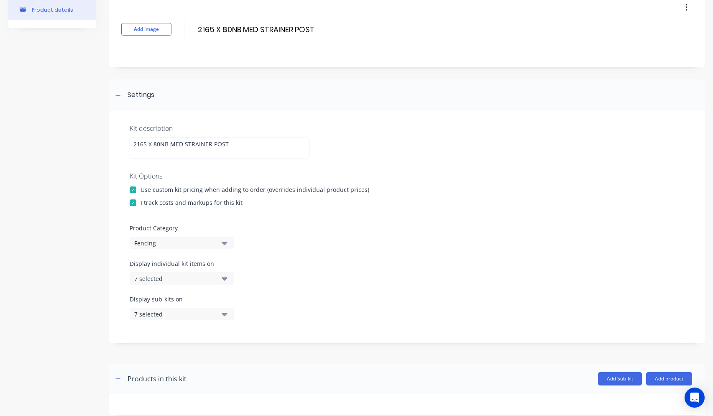
click at [224, 277] on icon "button" at bounding box center [225, 278] width 6 height 9
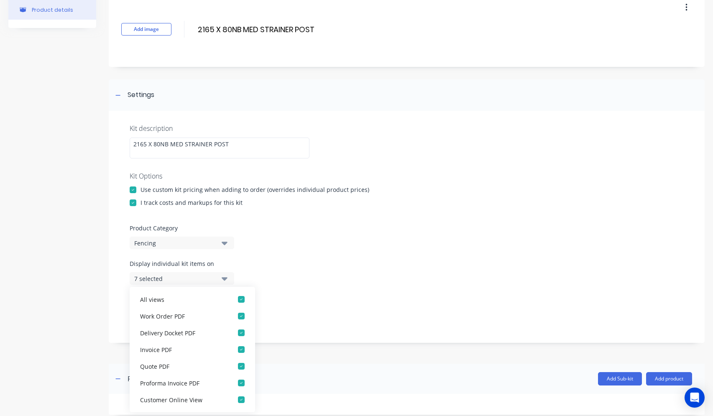
click at [299, 270] on div "Display individual kit items on 7 selected" at bounding box center [407, 277] width 554 height 36
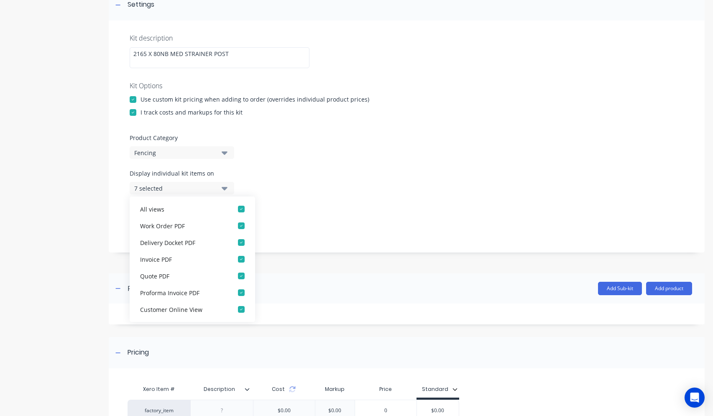
scroll to position [84, 0]
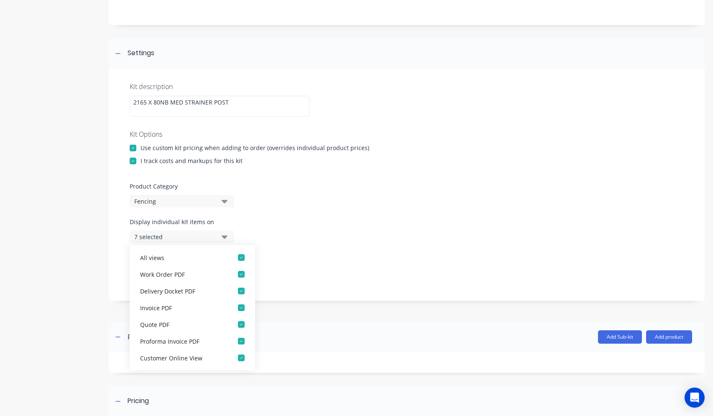
click at [306, 266] on div "Display sub-kits on 7 selected" at bounding box center [407, 271] width 554 height 36
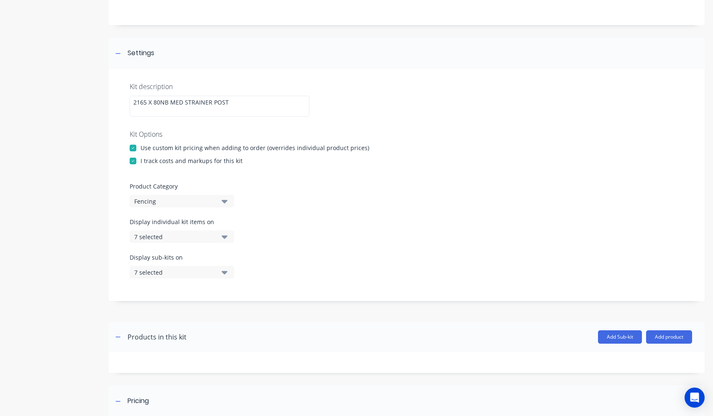
click at [222, 271] on icon "button" at bounding box center [225, 272] width 6 height 9
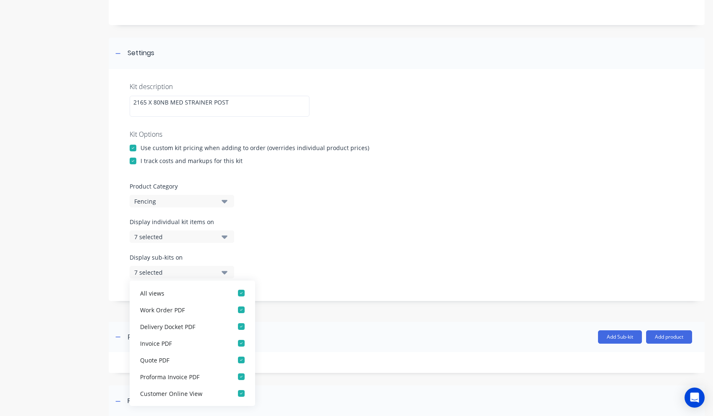
click at [301, 266] on div "Display sub-kits on 7 selected" at bounding box center [407, 271] width 554 height 36
click at [328, 262] on div "Display sub-kits on 7 selected" at bounding box center [407, 271] width 554 height 36
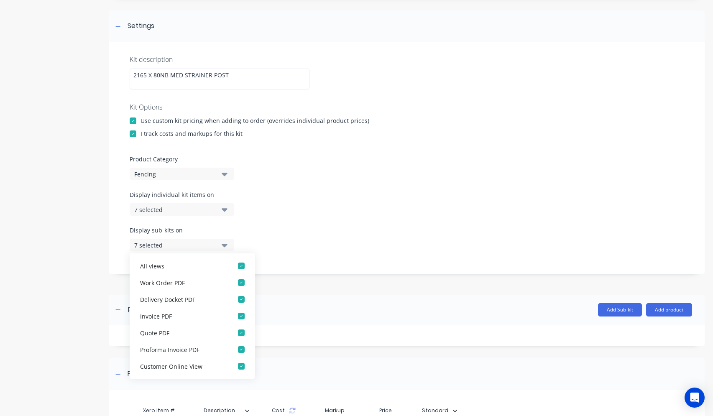
scroll to position [125, 0]
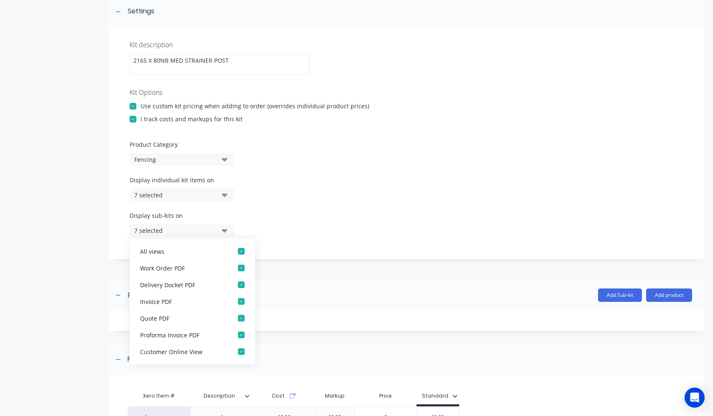
click at [277, 220] on div "Display sub-kits on 7 selected" at bounding box center [407, 229] width 554 height 36
click at [226, 195] on icon "button" at bounding box center [225, 195] width 6 height 3
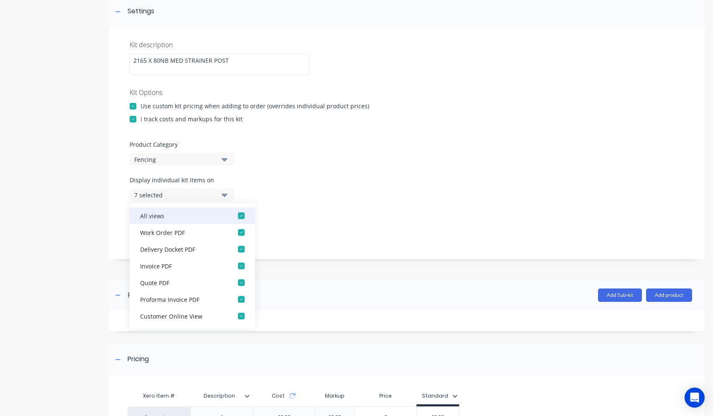
click at [234, 214] on div "button" at bounding box center [241, 215] width 17 height 17
click at [308, 207] on div "Display individual kit items on None" at bounding box center [407, 194] width 554 height 36
click at [291, 213] on div "Display sub-kits on 7 selected" at bounding box center [407, 229] width 554 height 36
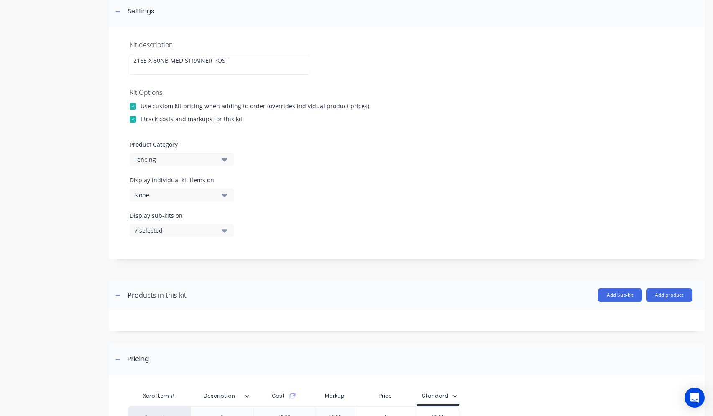
click at [228, 232] on button "7 selected" at bounding box center [182, 230] width 105 height 13
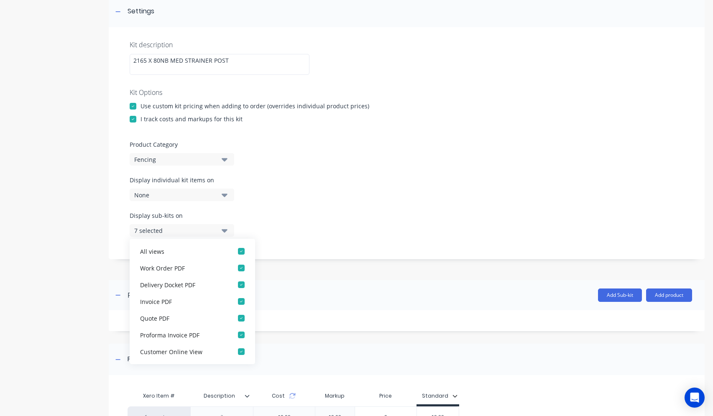
click at [224, 197] on icon "button" at bounding box center [225, 194] width 6 height 9
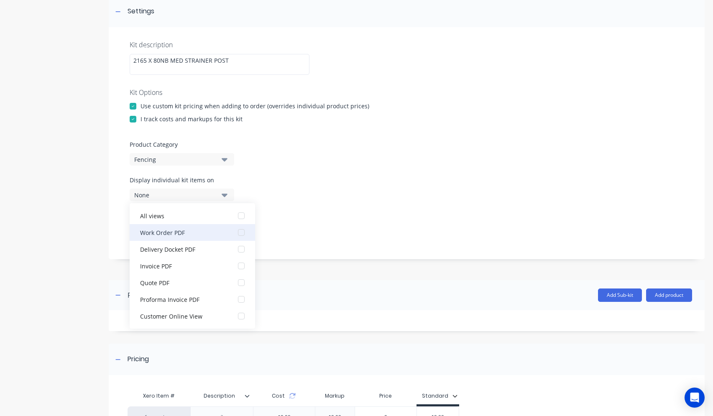
click at [235, 231] on div "button" at bounding box center [241, 232] width 17 height 17
click at [236, 250] on div "button" at bounding box center [241, 249] width 17 height 17
click at [295, 234] on div "Display sub-kits on 7 selected" at bounding box center [407, 229] width 554 height 36
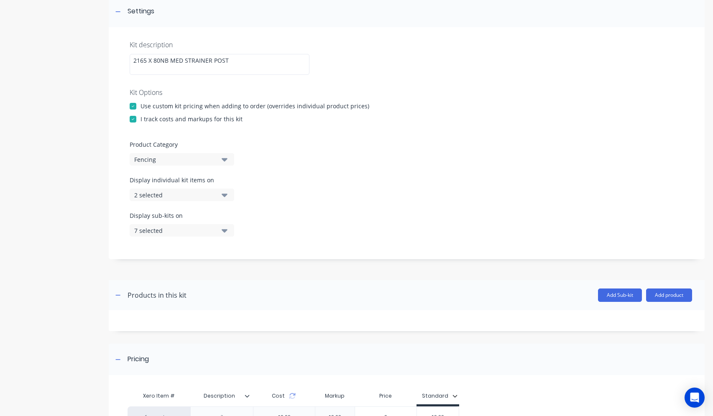
click at [223, 231] on icon "button" at bounding box center [225, 230] width 6 height 3
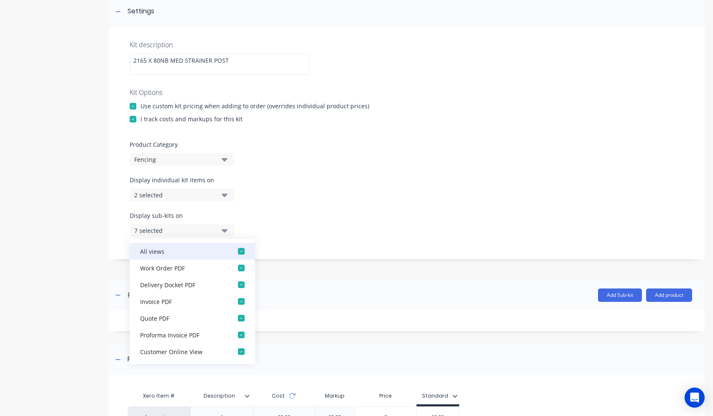
click at [235, 253] on div "button" at bounding box center [241, 251] width 17 height 17
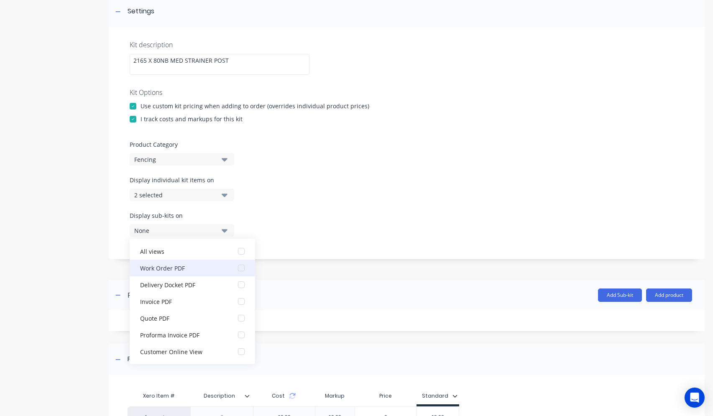
click at [237, 266] on div "button" at bounding box center [241, 268] width 17 height 17
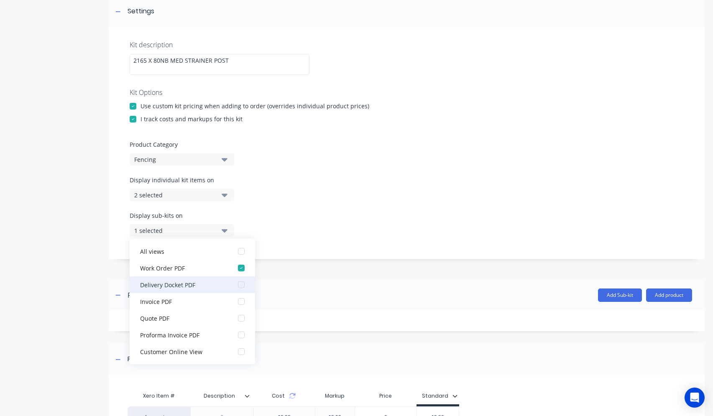
click at [234, 286] on div "button" at bounding box center [241, 284] width 17 height 17
click at [296, 247] on div "Kit description 2165 X 80NB MED STRAINER POST Kit Options Use custom kit pricin…" at bounding box center [407, 143] width 596 height 232
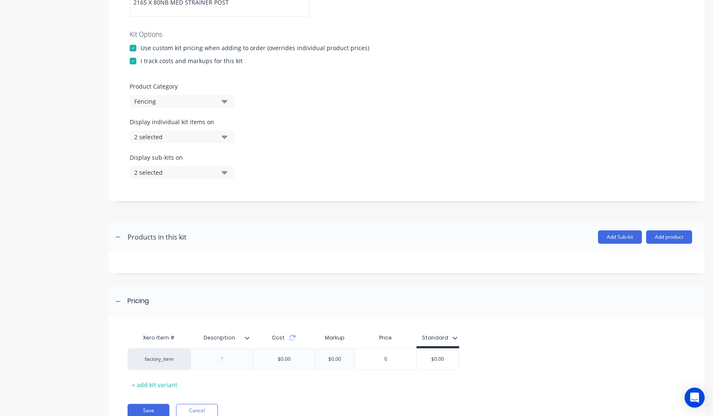
scroll to position [209, 0]
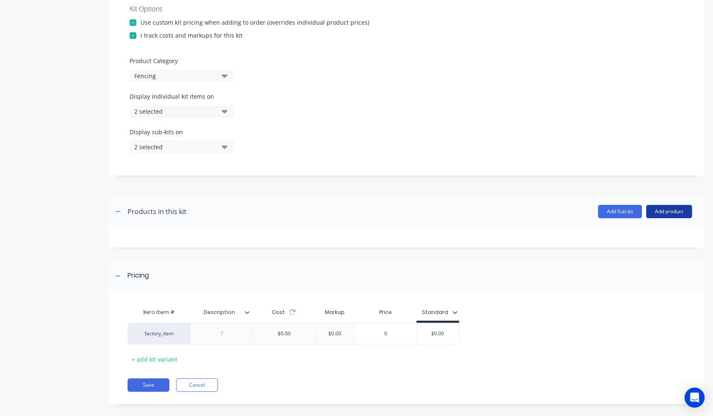
click at [654, 210] on button "Add product" at bounding box center [669, 211] width 46 height 13
click at [647, 230] on div "Product catalogue" at bounding box center [652, 233] width 64 height 12
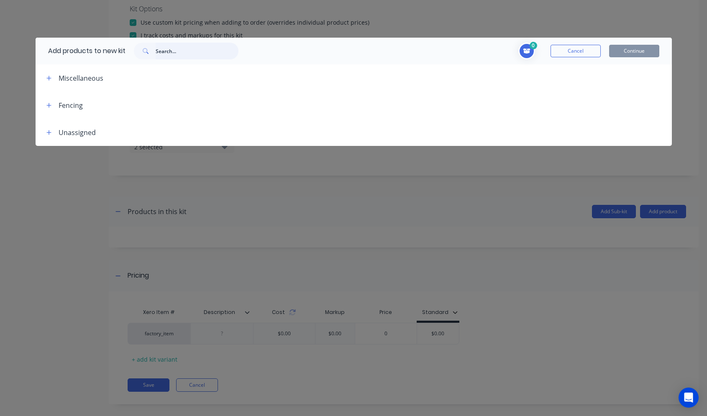
click at [164, 54] on input "text" at bounding box center [197, 51] width 83 height 17
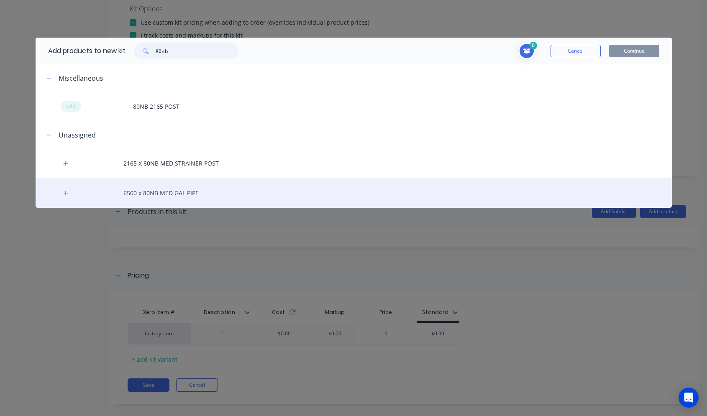
type input "80nb"
click at [164, 193] on div "6500 x 80NB MED GAL PIPE" at bounding box center [354, 193] width 636 height 30
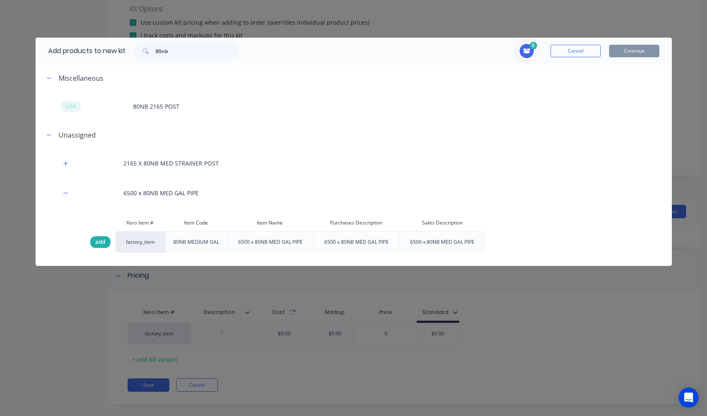
click at [104, 241] on span "add" at bounding box center [100, 242] width 10 height 8
click at [618, 47] on button "Continue" at bounding box center [634, 51] width 50 height 13
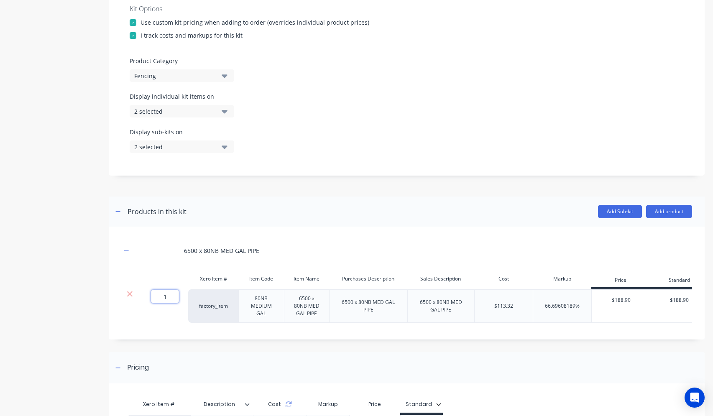
click at [170, 296] on input "1" at bounding box center [165, 296] width 28 height 13
type input ".3"
click at [406, 368] on div "Pricing" at bounding box center [407, 367] width 596 height 31
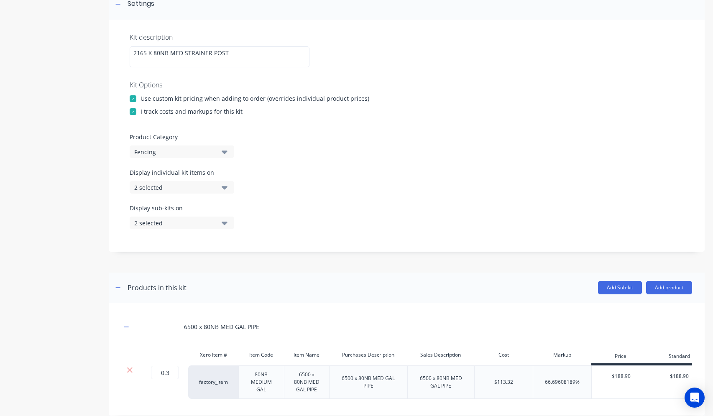
scroll to position [191, 0]
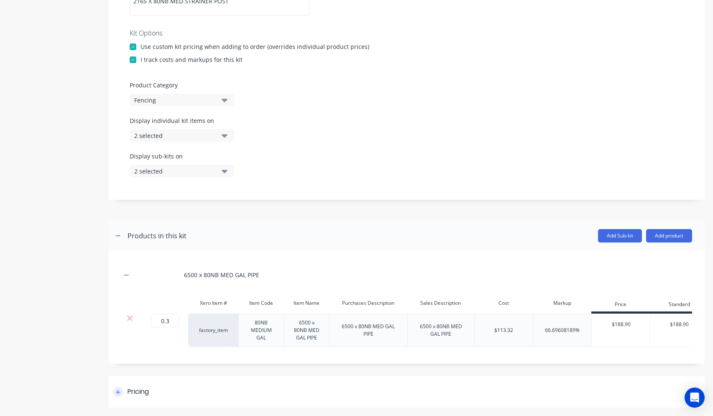
click at [117, 391] on icon at bounding box center [117, 392] width 5 height 6
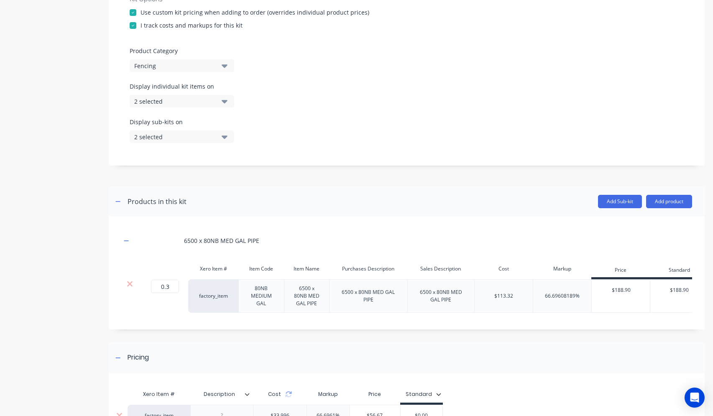
scroll to position [316, 0]
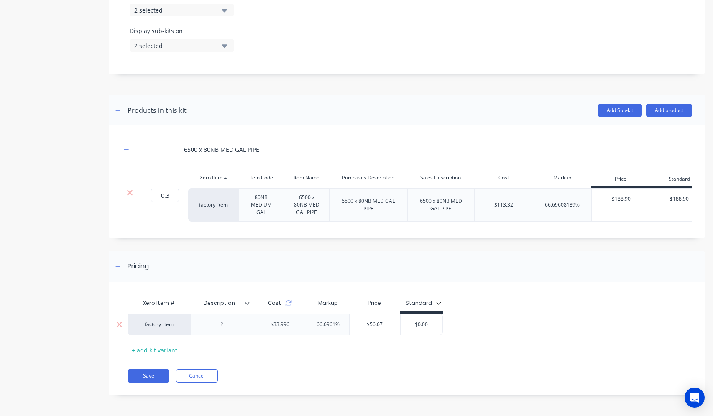
drag, startPoint x: 339, startPoint y: 324, endPoint x: 311, endPoint y: 324, distance: 28.0
click at [311, 324] on input "66.6961%" at bounding box center [328, 325] width 42 height 8
type input "60"
click at [332, 353] on div "Xero Item # Description Cost Markup Price Standard factory_item $33.996 60% 60 …" at bounding box center [404, 326] width 552 height 62
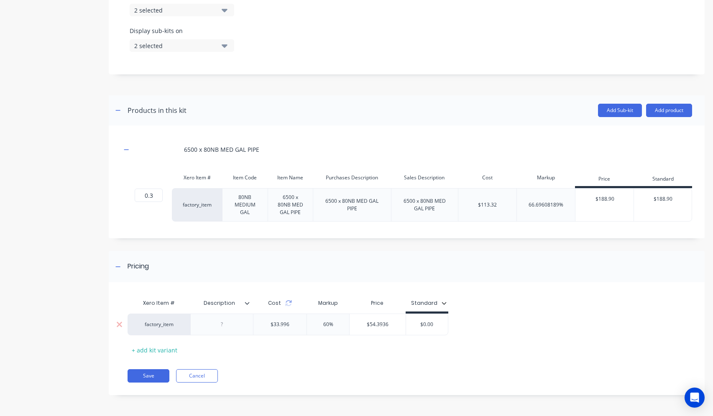
click at [226, 331] on div at bounding box center [221, 325] width 63 height 22
click at [223, 328] on div at bounding box center [222, 324] width 42 height 11
paste div
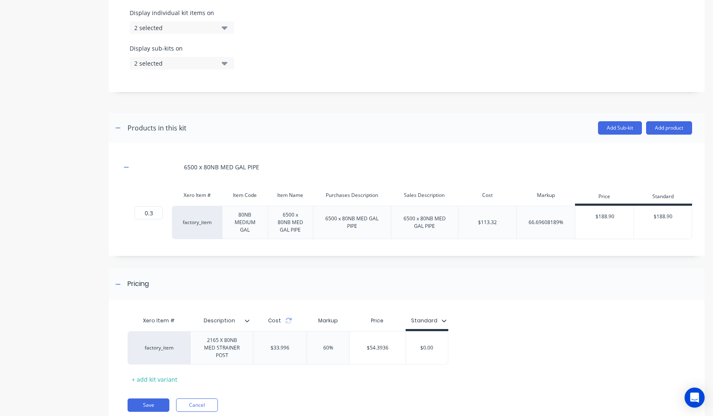
scroll to position [321, 0]
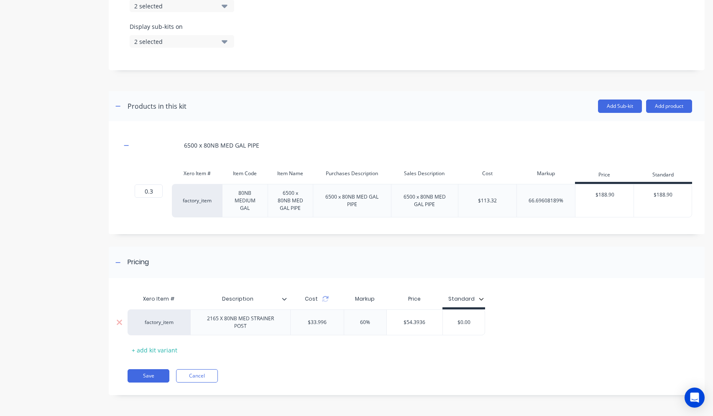
click at [323, 325] on div "factory_item 2165 X 80NB MED STRAINER POST $33.996 60% 60% $54.3936 $0.00" at bounding box center [306, 322] width 357 height 26
type input "70%"
click at [366, 353] on div "Xero Item # Description Cost Markup Price Standard factory_item 2165 X 80NB MED…" at bounding box center [404, 324] width 552 height 66
click at [155, 376] on button "Save" at bounding box center [149, 375] width 42 height 13
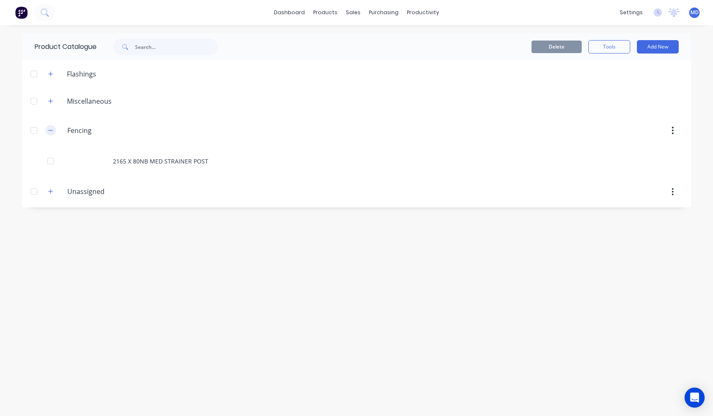
click at [46, 128] on button "button" at bounding box center [51, 130] width 10 height 10
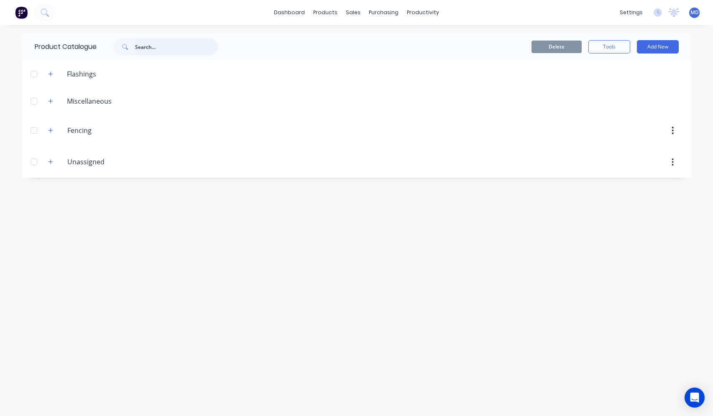
click at [154, 50] on input "text" at bounding box center [176, 46] width 83 height 17
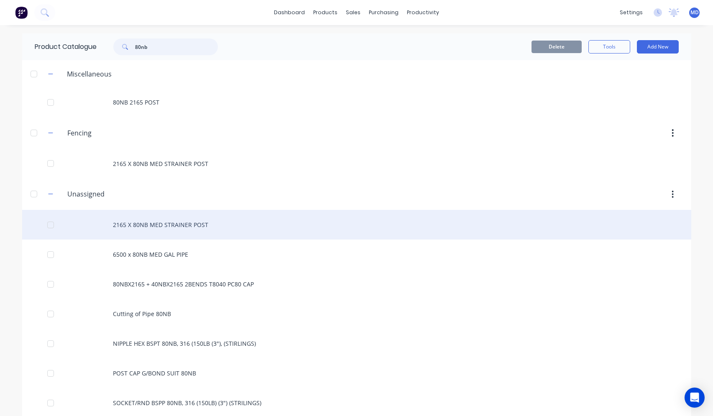
type input "80nb"
click at [187, 232] on div "2165 X 80NB MED STRAINER POST" at bounding box center [356, 225] width 669 height 30
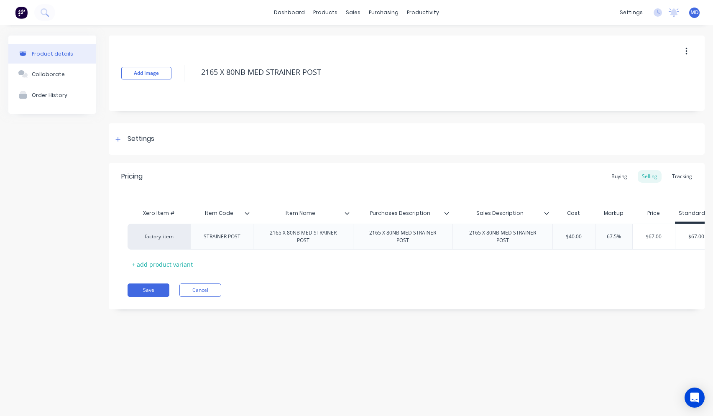
type textarea "x"
click at [207, 296] on button "Cancel" at bounding box center [200, 289] width 42 height 13
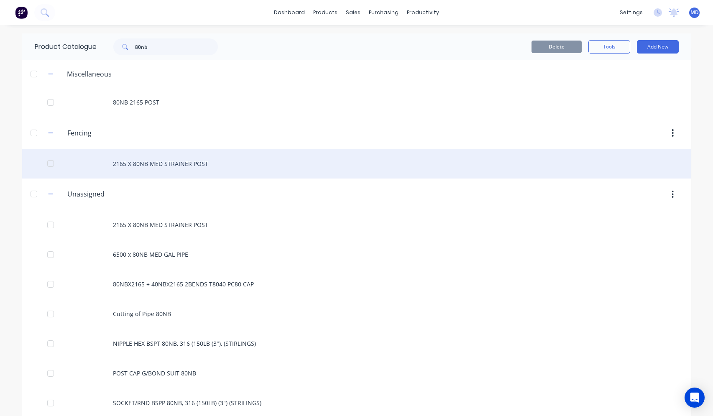
click at [140, 162] on div "2165 X 80NB MED STRAINER POST" at bounding box center [356, 164] width 669 height 30
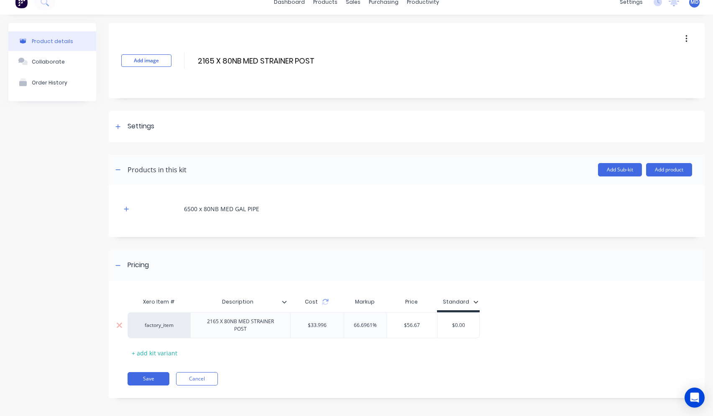
scroll to position [13, 0]
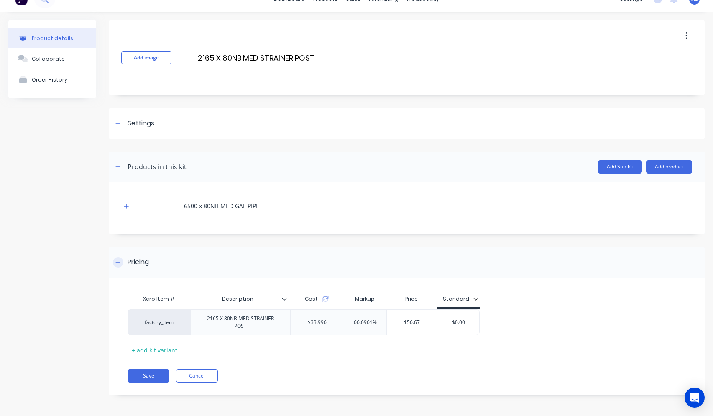
click at [117, 264] on icon at bounding box center [117, 263] width 5 height 6
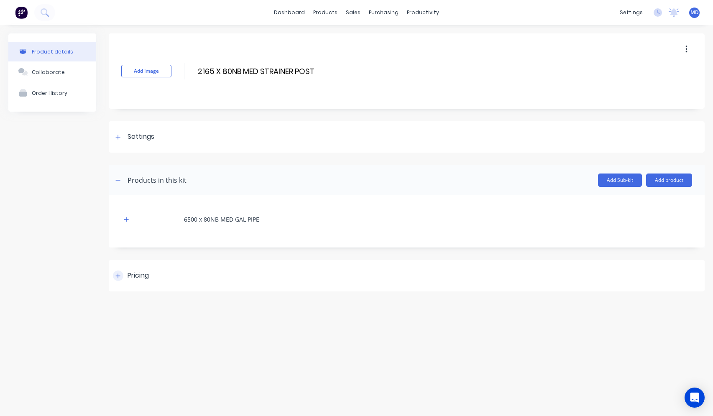
click at [117, 264] on div "Pricing" at bounding box center [407, 275] width 596 height 31
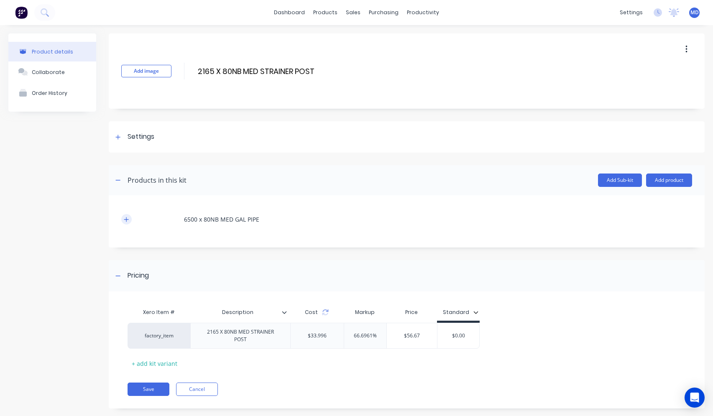
click at [126, 223] on button "button" at bounding box center [126, 219] width 10 height 10
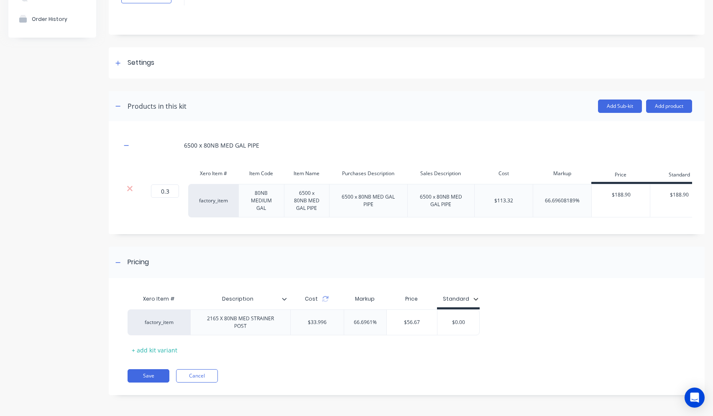
scroll to position [80, 0]
drag, startPoint x: 380, startPoint y: 323, endPoint x: 350, endPoint y: 317, distance: 29.8
click at [350, 317] on div "66.6961% 66.6961%" at bounding box center [365, 322] width 42 height 21
click at [359, 354] on div "Xero Item # Description Cost Markup Price Standard factory_item 2165 X 80NB MED…" at bounding box center [404, 324] width 552 height 66
click at [360, 324] on input "80%" at bounding box center [365, 323] width 42 height 8
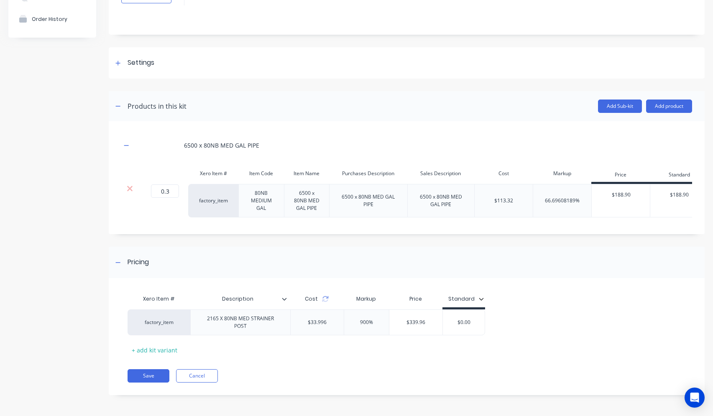
click at [366, 346] on div "Xero Item # Description Cost Markup Price Standard factory_item 2165 X 80NB MED…" at bounding box center [404, 324] width 552 height 66
click at [367, 327] on div "900%" at bounding box center [366, 322] width 45 height 21
click at [360, 324] on input "90%" at bounding box center [365, 323] width 42 height 8
type input "100%"
click at [367, 342] on div "Xero Item # Description Cost Markup Price Standard factory_item 2165 X 80NB MED…" at bounding box center [404, 324] width 552 height 66
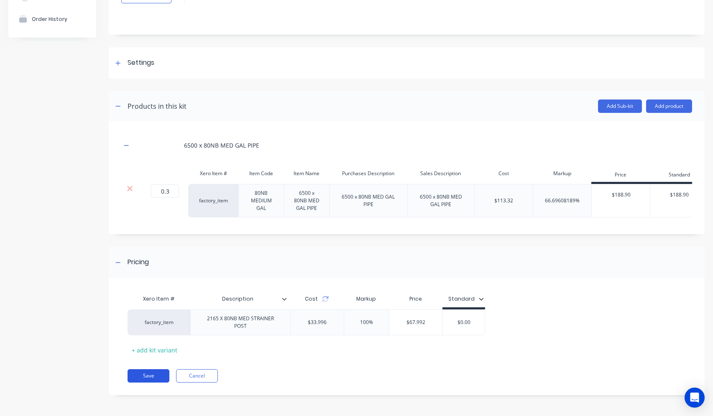
click at [155, 378] on button "Save" at bounding box center [149, 375] width 42 height 13
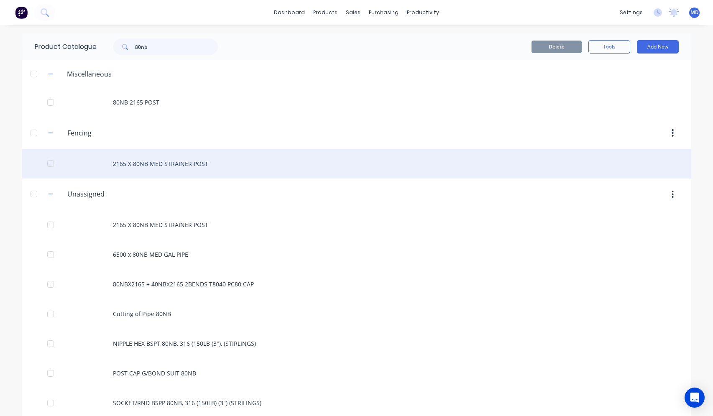
click at [176, 168] on div "2165 X 80NB MED STRAINER POST" at bounding box center [356, 164] width 669 height 30
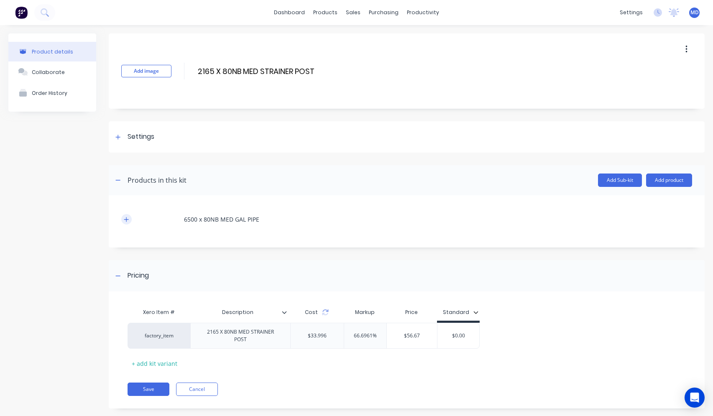
click at [129, 221] on button "button" at bounding box center [126, 219] width 10 height 10
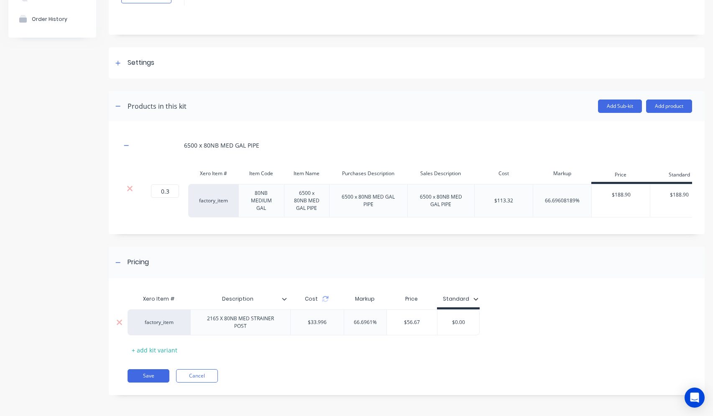
click at [348, 322] on input "66.6961%" at bounding box center [365, 323] width 42 height 8
drag, startPoint x: 348, startPoint y: 322, endPoint x: 392, endPoint y: 323, distance: 43.9
click at [392, 323] on div "factory_item 2165 X 80NB MED STRAINER POST $33.996 66.6961% 66.6961% $56.67 $0.…" at bounding box center [304, 322] width 352 height 26
type input "100"
click at [369, 352] on div "Xero Item # Description Cost Markup Price Standard factory_item 2165 X 80NB MED…" at bounding box center [404, 324] width 552 height 66
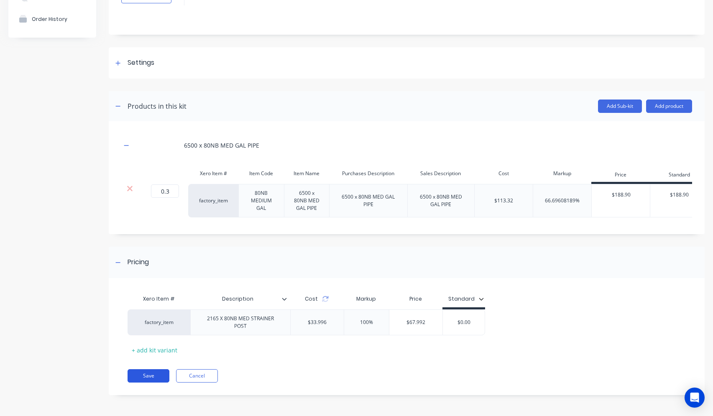
click at [157, 377] on button "Save" at bounding box center [149, 375] width 42 height 13
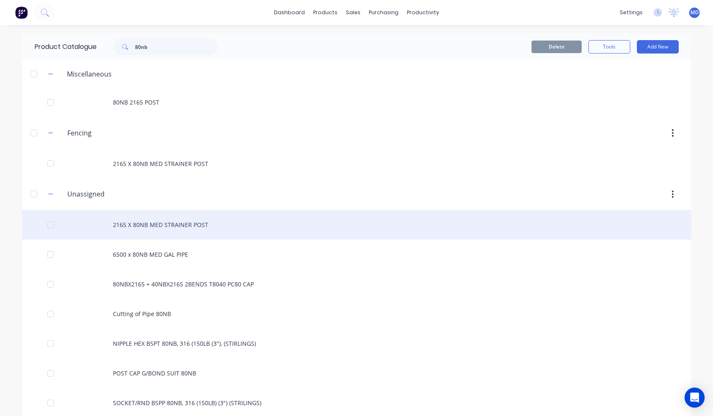
click at [183, 225] on div "2165 X 80NB MED STRAINER POST" at bounding box center [356, 225] width 669 height 30
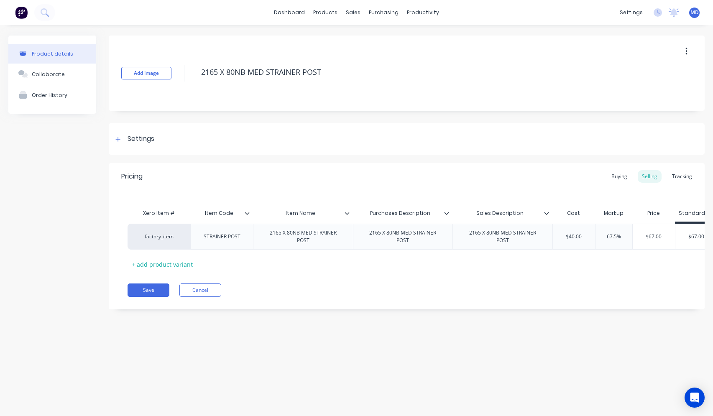
type textarea "x"
type input "$40.00"
drag, startPoint x: 584, startPoint y: 234, endPoint x: 559, endPoint y: 241, distance: 25.6
click at [559, 241] on div "$40.00 $40.00" at bounding box center [574, 236] width 42 height 21
type textarea "x"
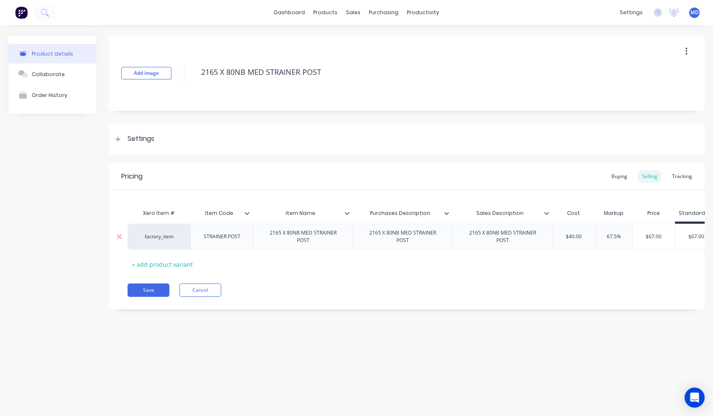
type input "3"
type textarea "x"
type input "33."
type textarea "x"
type input "33.9"
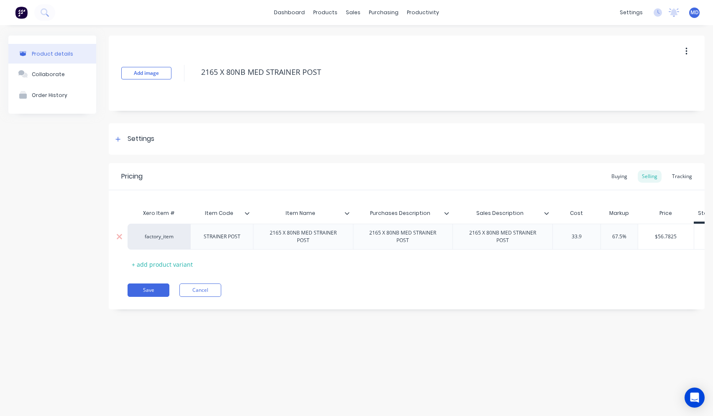
type textarea "x"
type input "33.99"
type textarea "x"
type input "33.996"
click at [552, 293] on div "Save Cancel" at bounding box center [416, 289] width 577 height 13
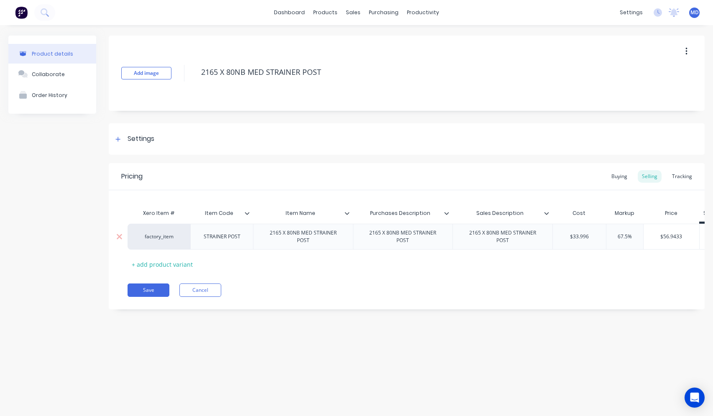
type input "67.5%"
drag, startPoint x: 631, startPoint y: 237, endPoint x: 613, endPoint y: 240, distance: 18.6
click at [613, 240] on input "67.5%" at bounding box center [625, 237] width 42 height 8
type textarea "x"
type input "1"
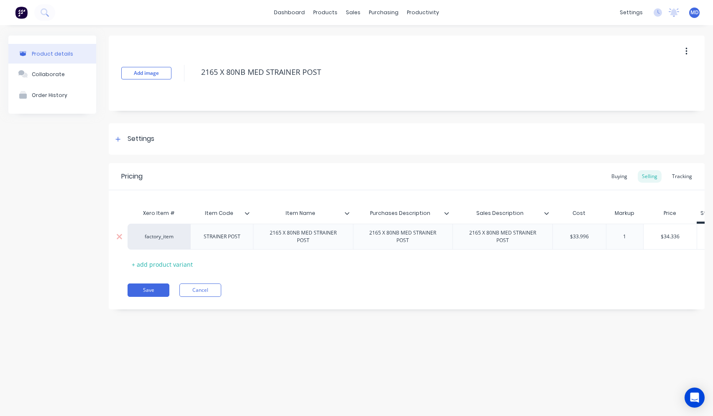
type textarea "x"
type input "10"
type textarea "x"
type input "100"
click at [625, 291] on div "Save Cancel" at bounding box center [416, 289] width 577 height 13
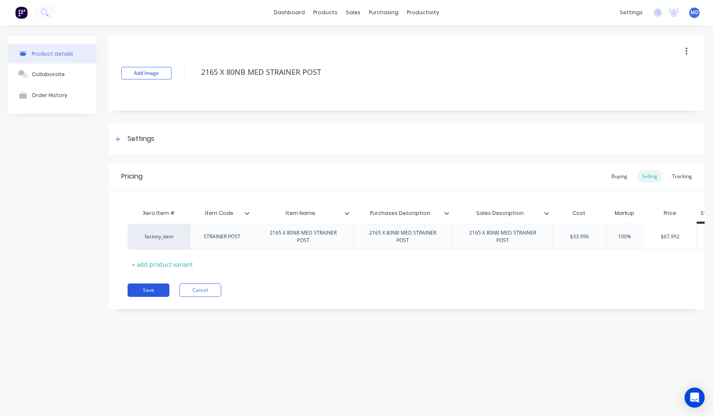
click at [156, 297] on button "Save" at bounding box center [149, 289] width 42 height 13
type textarea "x"
